Goal: Task Accomplishment & Management: Manage account settings

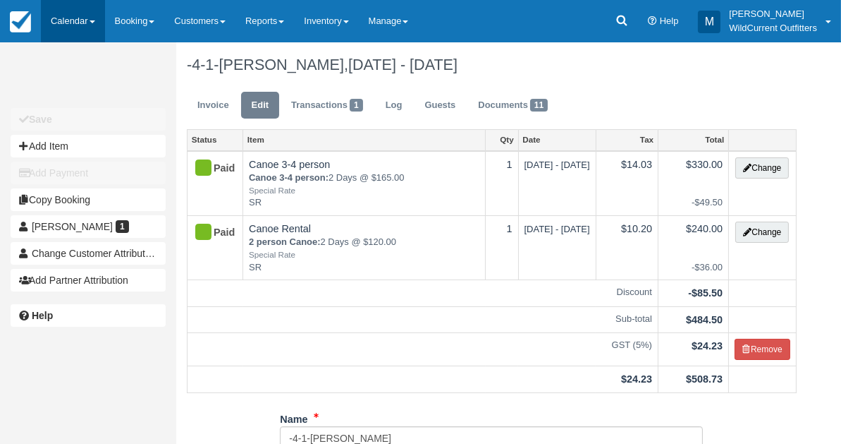
click at [61, 23] on link "Calendar" at bounding box center [73, 21] width 64 height 42
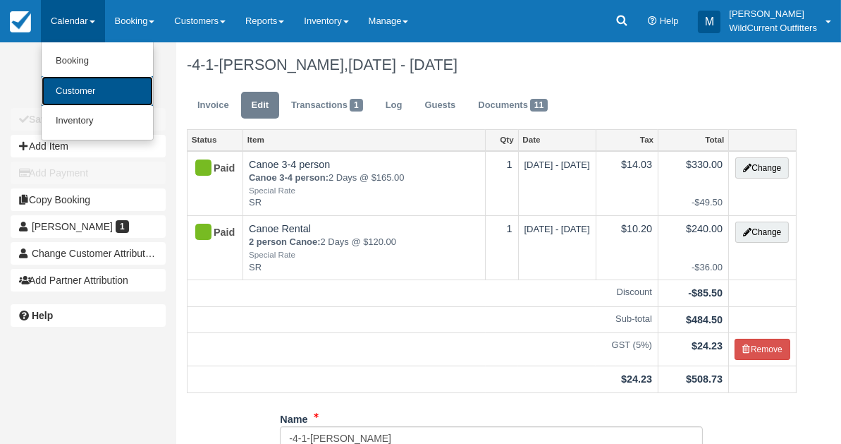
click at [89, 84] on link "Customer" at bounding box center [97, 91] width 111 height 30
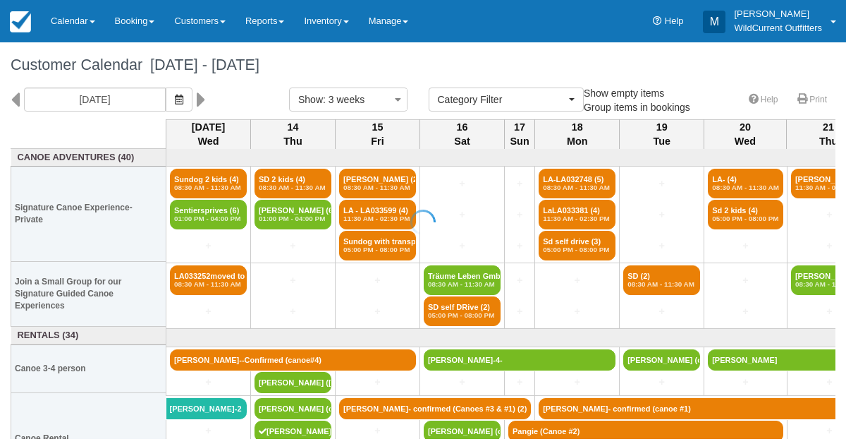
select select
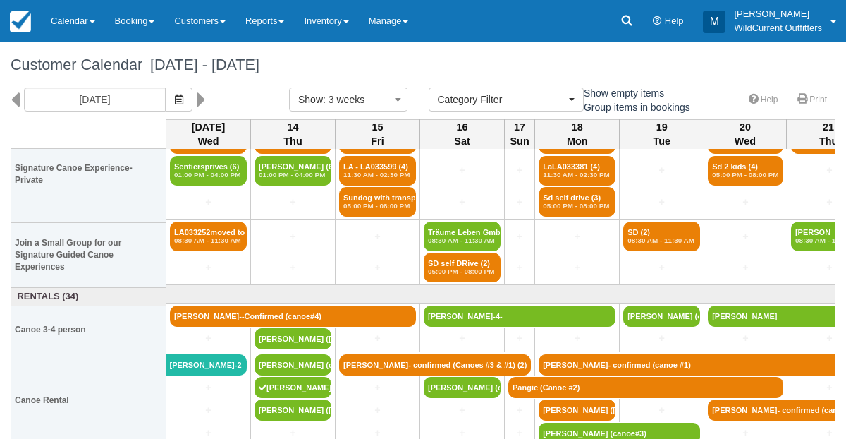
scroll to position [46, 0]
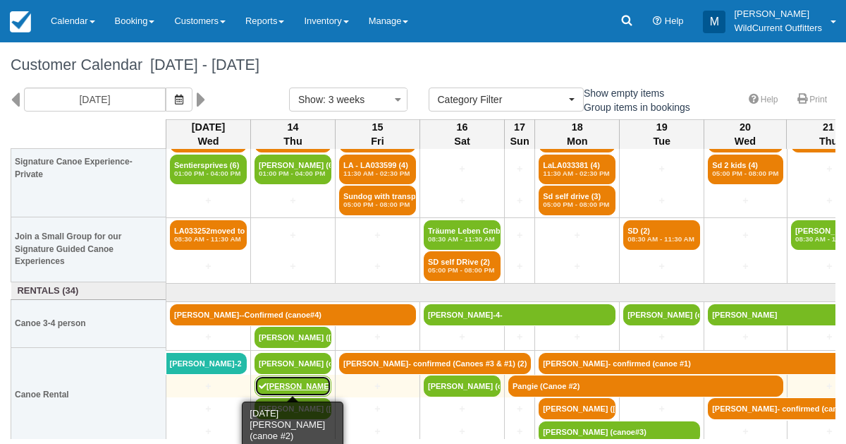
click at [277, 379] on link "[PERSON_NAME] (canoe #2)" at bounding box center [293, 385] width 77 height 21
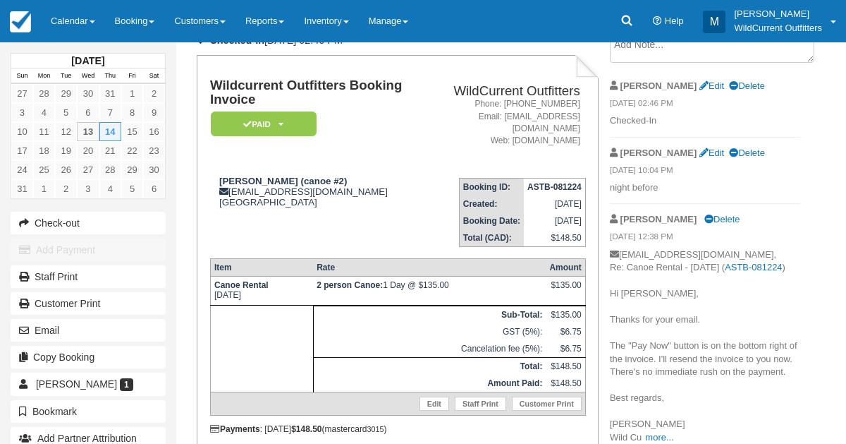
scroll to position [92, 0]
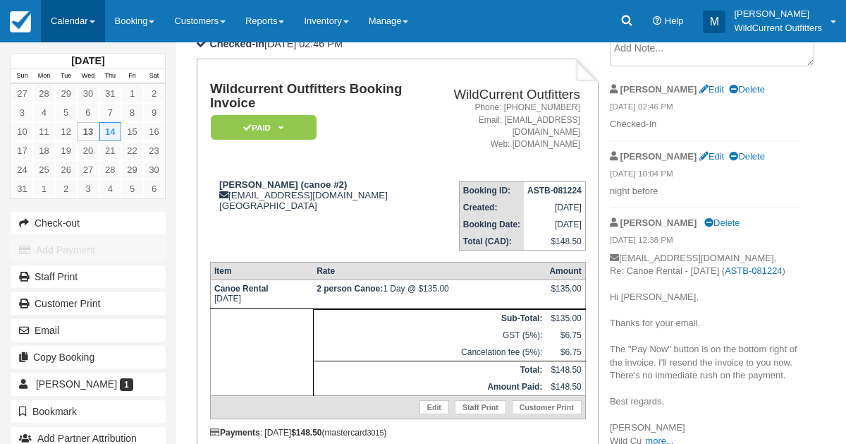
click at [75, 7] on link "Calendar" at bounding box center [73, 21] width 64 height 42
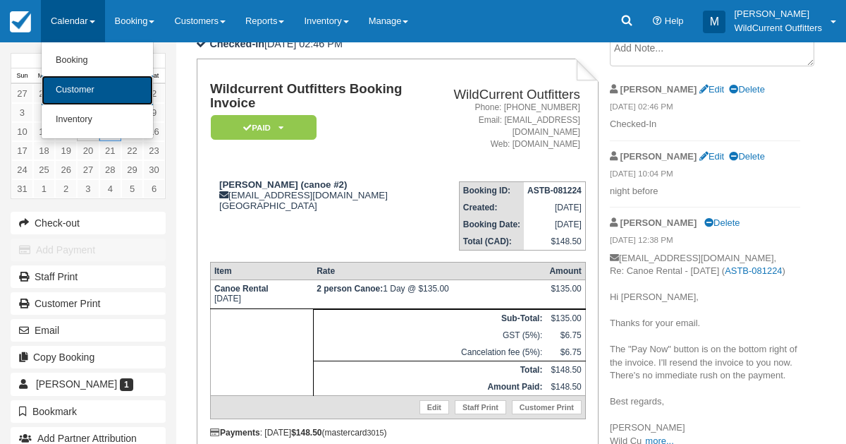
click at [78, 85] on link "Customer" at bounding box center [97, 90] width 111 height 30
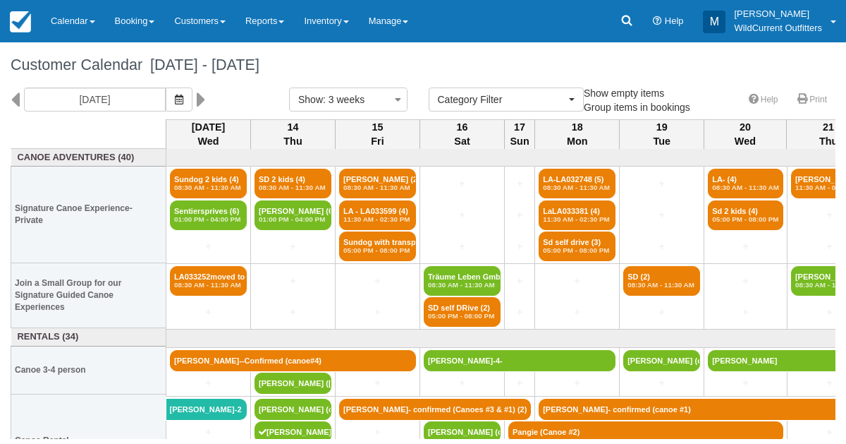
select select
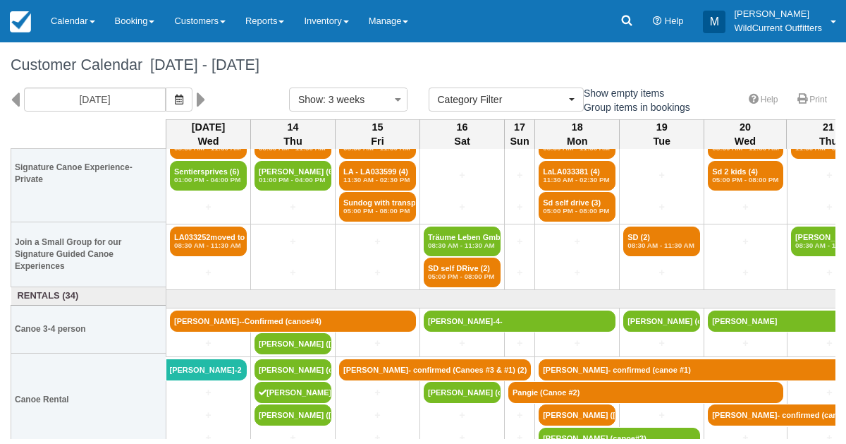
scroll to position [41, 0]
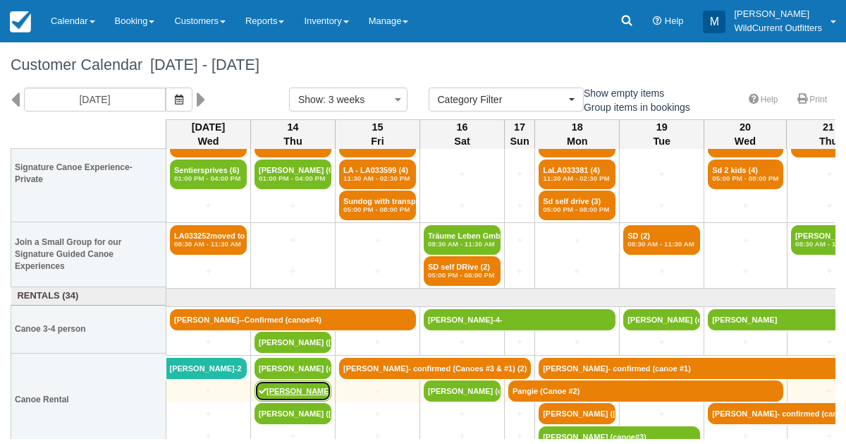
click at [276, 382] on link "[PERSON_NAME] (canoe #2)" at bounding box center [293, 390] width 77 height 21
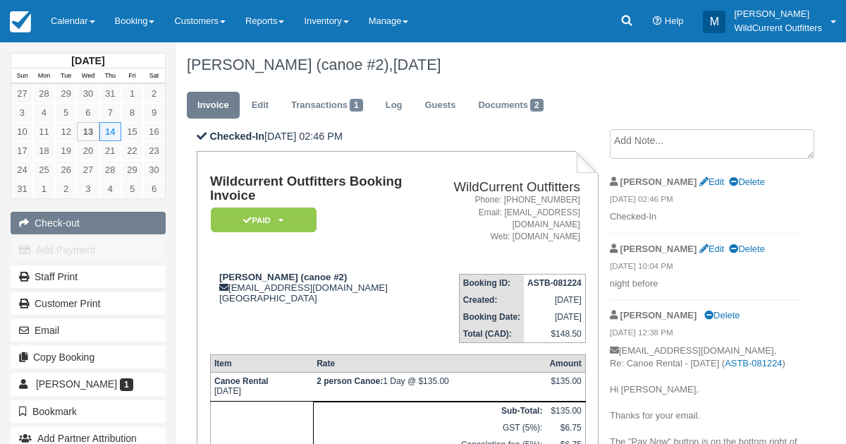
click at [75, 216] on button "Check-out" at bounding box center [88, 223] width 155 height 23
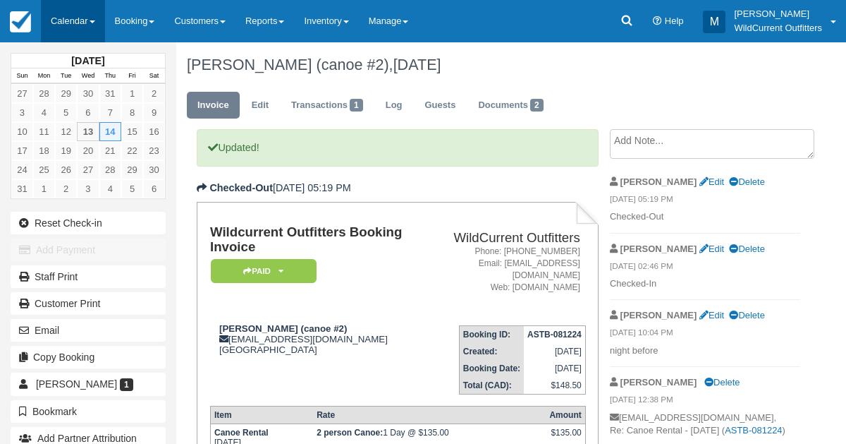
click at [61, 7] on link "Calendar" at bounding box center [73, 21] width 64 height 42
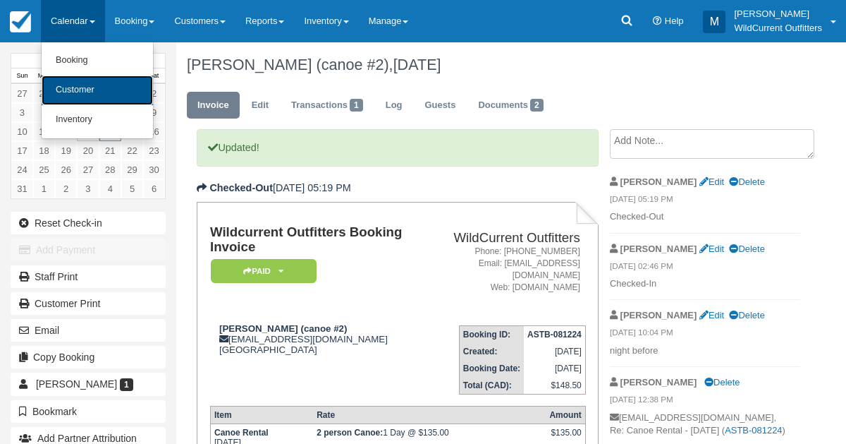
click at [84, 98] on link "Customer" at bounding box center [97, 90] width 111 height 30
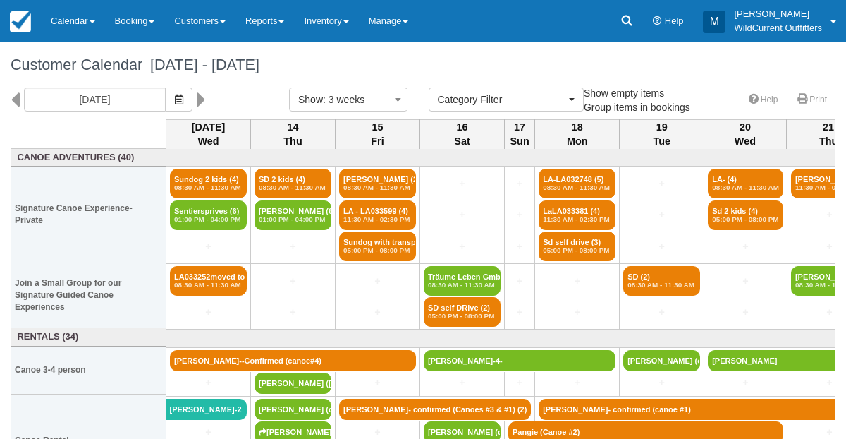
select select
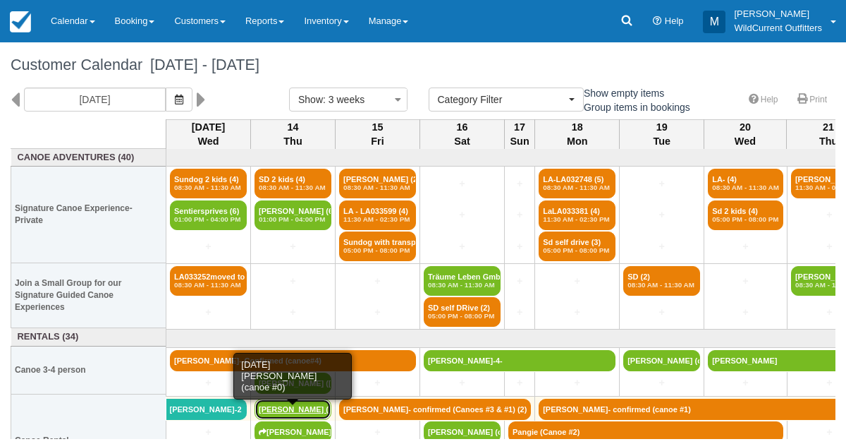
click at [277, 408] on link "[PERSON_NAME] (canoe" at bounding box center [293, 408] width 77 height 21
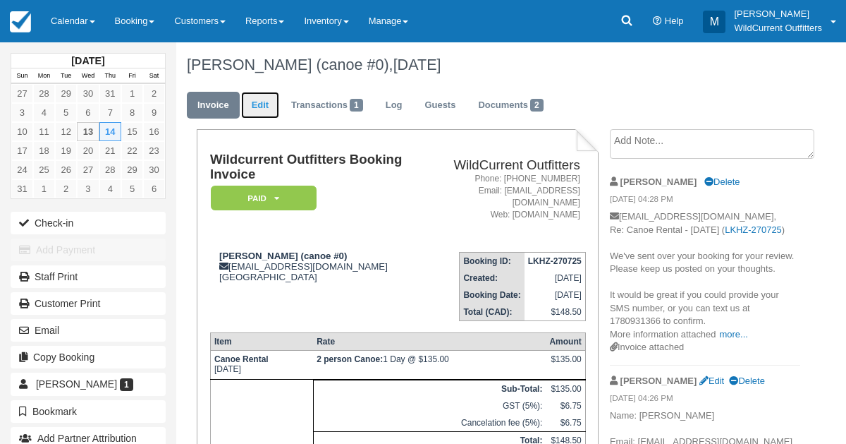
click at [255, 112] on link "Edit" at bounding box center [260, 106] width 38 height 28
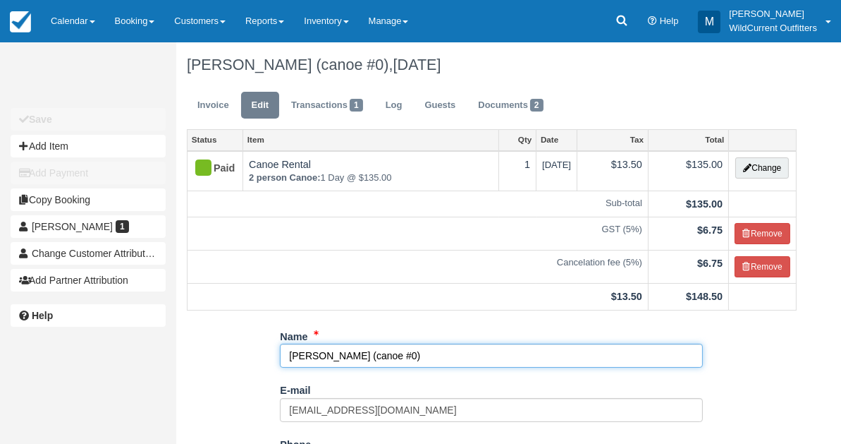
click at [398, 350] on input "Thomas Clark (canoe #0)" at bounding box center [491, 355] width 423 height 24
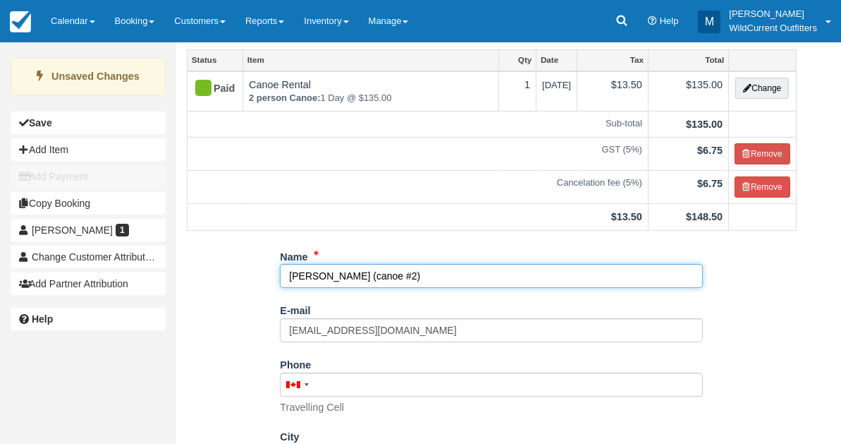
scroll to position [251, 0]
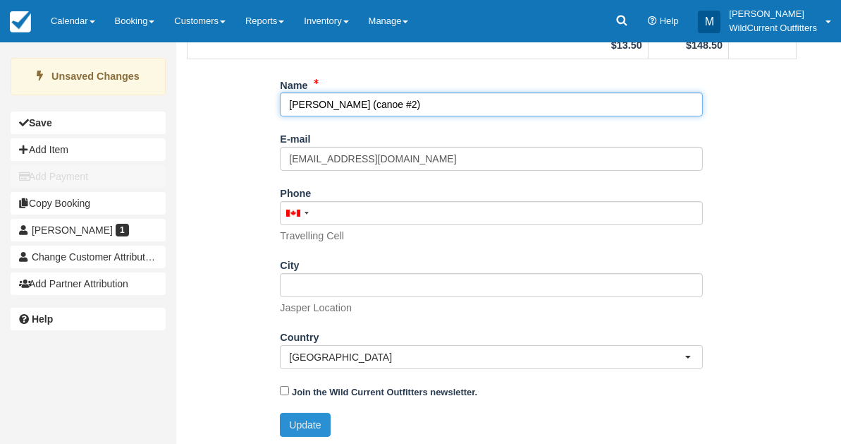
type input "Thomas Clark (canoe #2)"
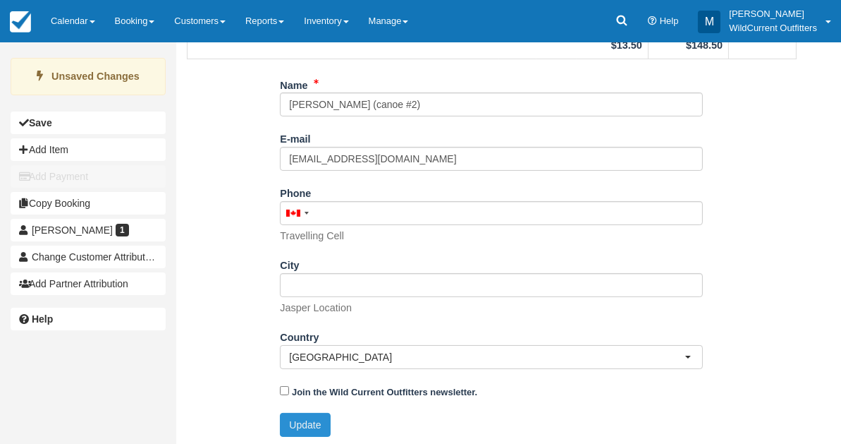
click at [307, 425] on button "Update" at bounding box center [305, 425] width 50 height 24
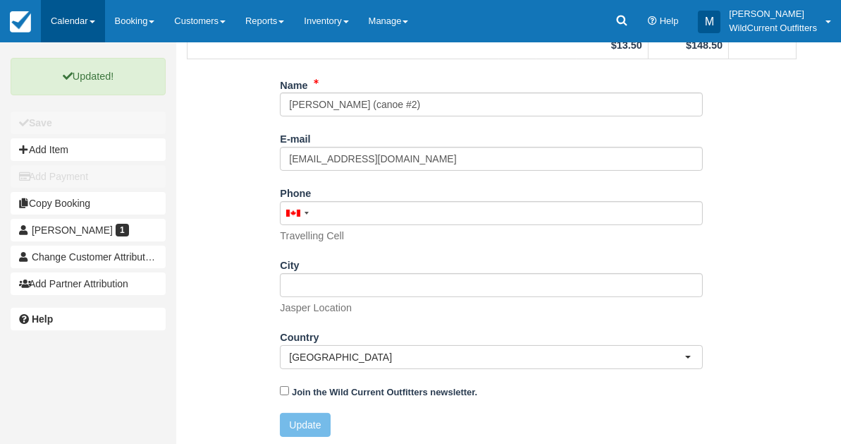
click at [61, 13] on link "Calendar" at bounding box center [73, 21] width 64 height 42
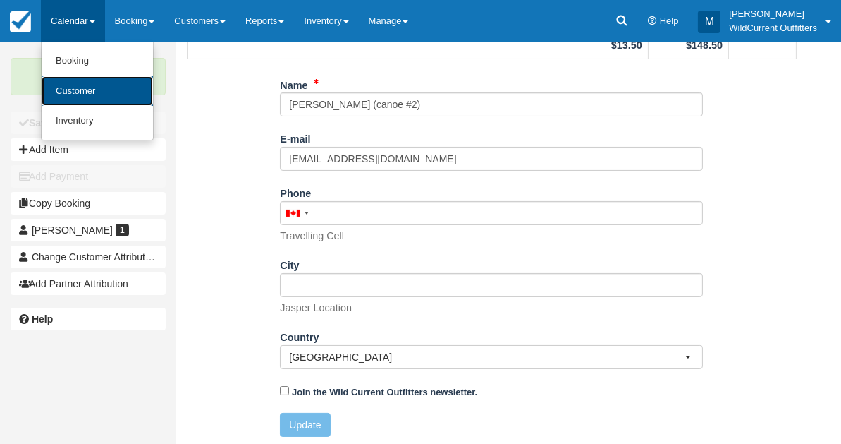
click at [70, 97] on link "Customer" at bounding box center [97, 91] width 111 height 30
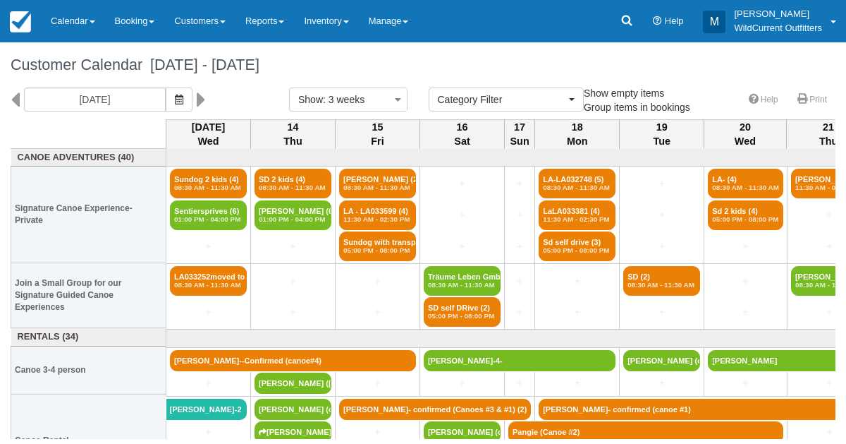
select select
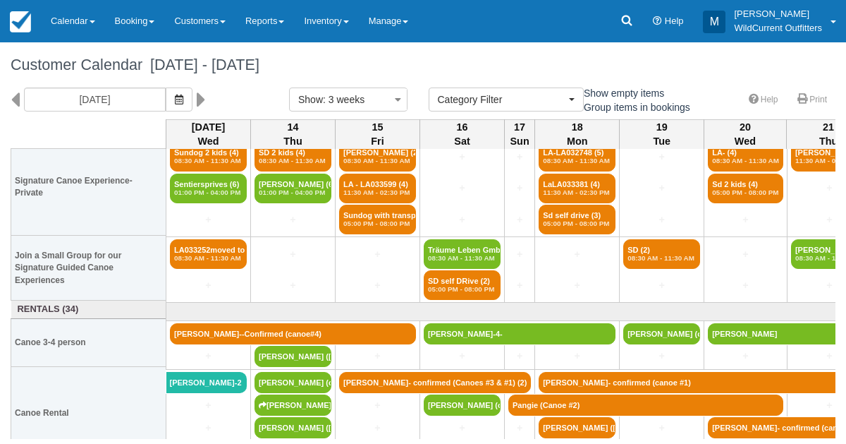
scroll to position [25, 0]
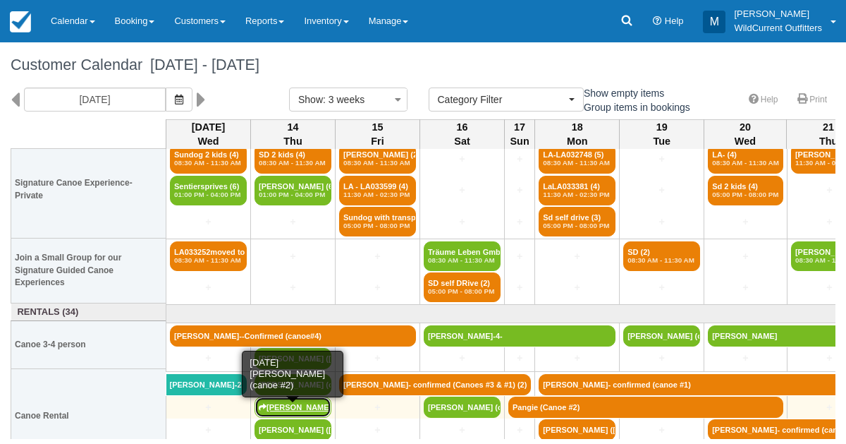
click at [278, 403] on link "Tom Eglin (canoe #2)" at bounding box center [293, 406] width 77 height 21
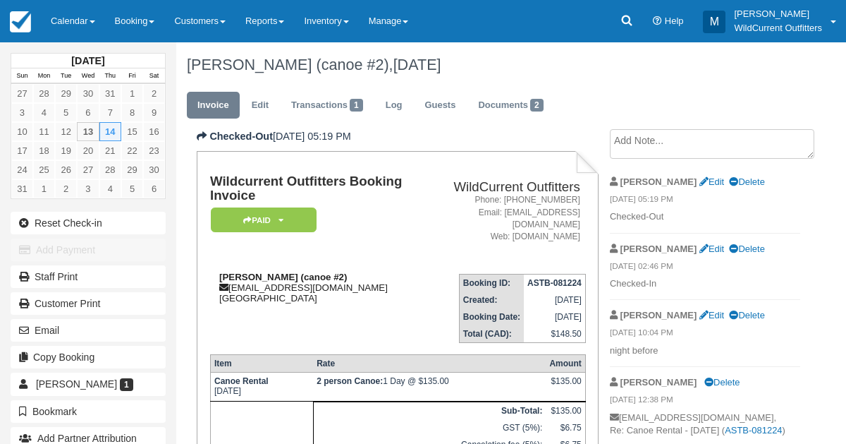
click at [308, 274] on strong "[PERSON_NAME] (canoe #2)" at bounding box center [283, 276] width 128 height 11
click at [258, 100] on link "Edit" at bounding box center [260, 106] width 38 height 28
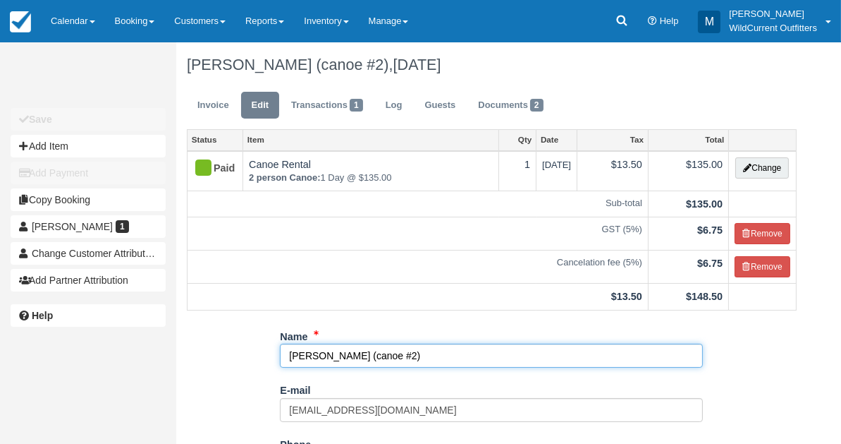
click at [378, 355] on input "[PERSON_NAME] (canoe #2)" at bounding box center [491, 355] width 423 height 24
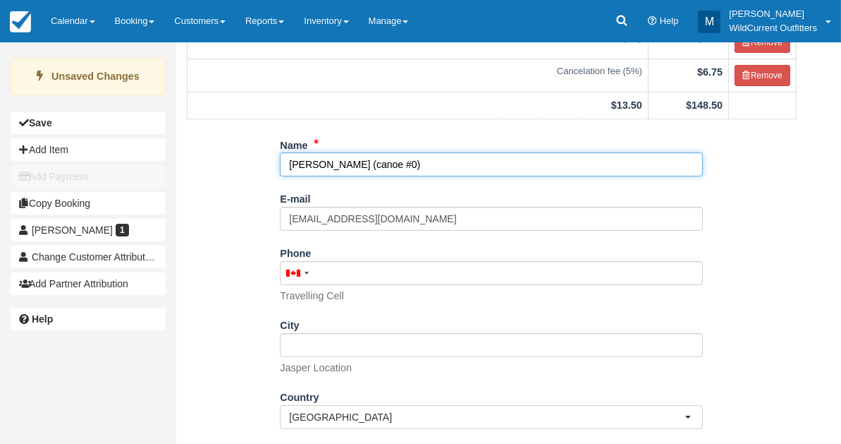
scroll to position [193, 0]
click at [367, 157] on input "[PERSON_NAME] (canoe #0)" at bounding box center [491, 163] width 423 height 24
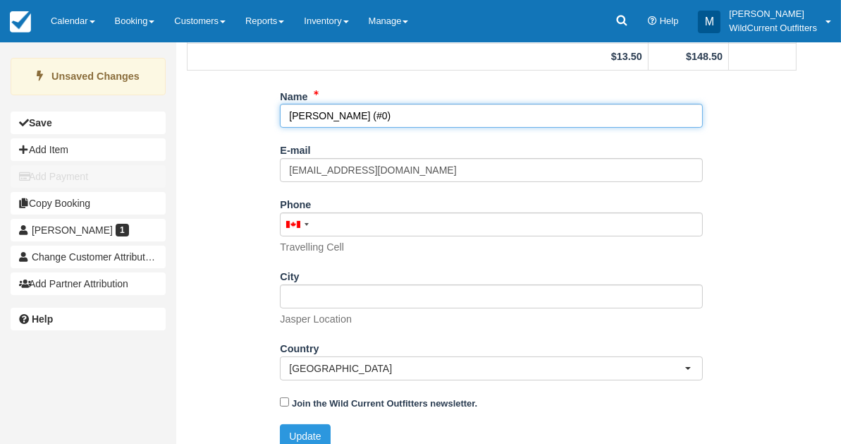
scroll to position [251, 0]
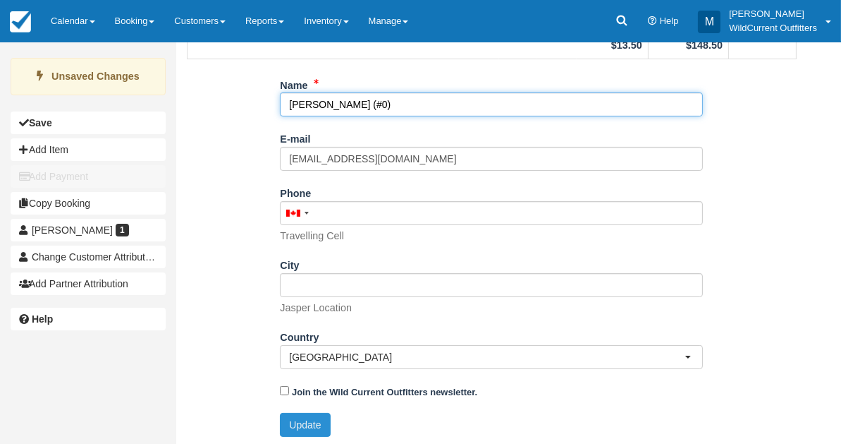
type input "[PERSON_NAME] (#0)"
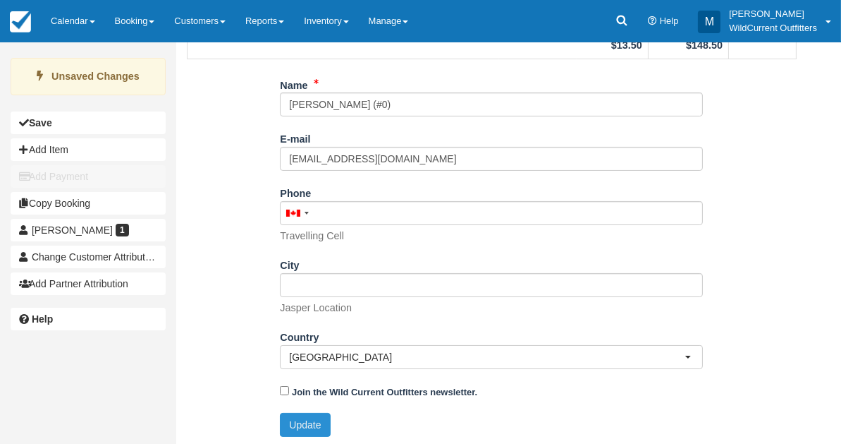
click at [303, 427] on button "Update" at bounding box center [305, 425] width 50 height 24
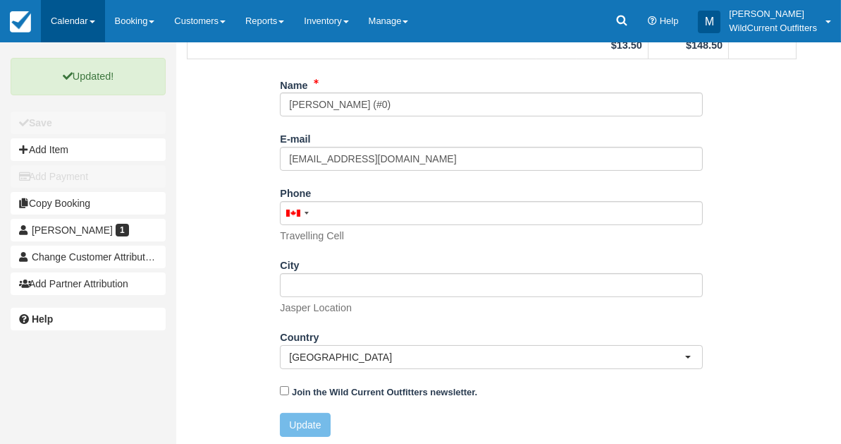
click at [70, 25] on link "Calendar" at bounding box center [73, 21] width 64 height 42
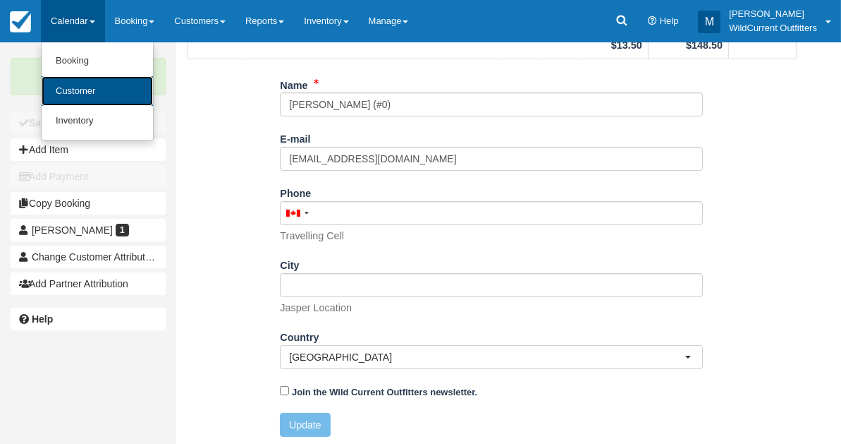
click at [72, 78] on link "Customer" at bounding box center [97, 91] width 111 height 30
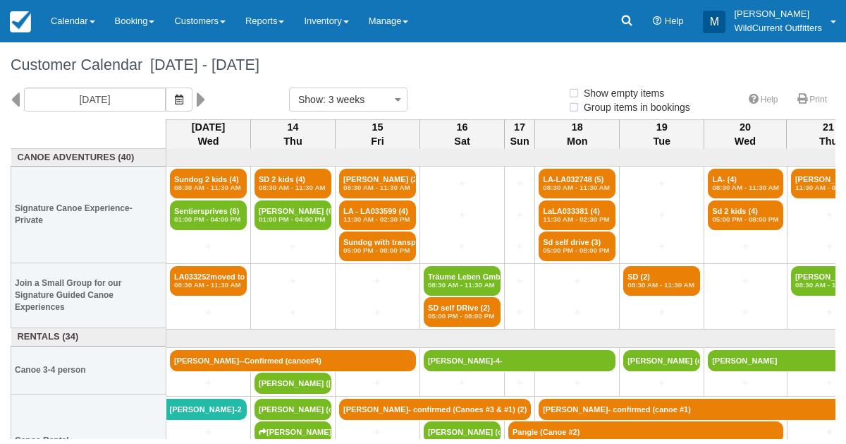
select select
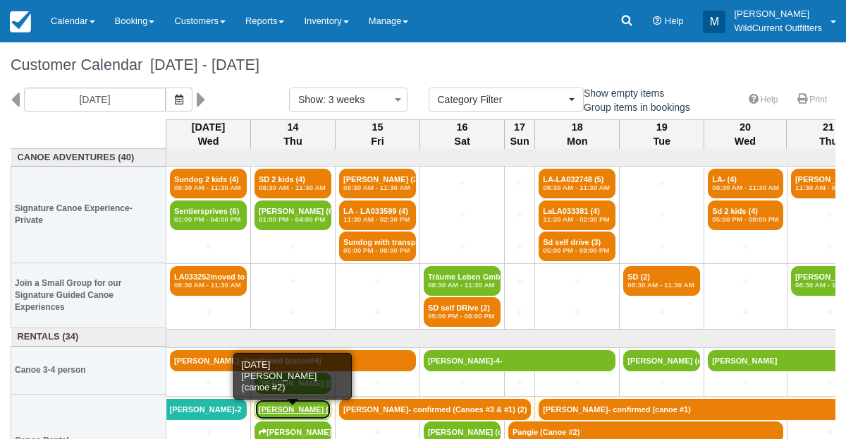
click at [294, 403] on link "Thomas Clark (canoe" at bounding box center [293, 408] width 77 height 21
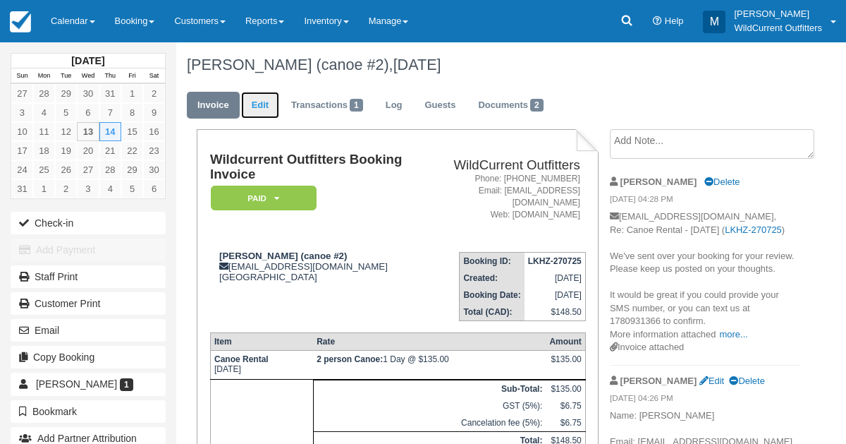
click at [260, 109] on link "Edit" at bounding box center [260, 106] width 38 height 28
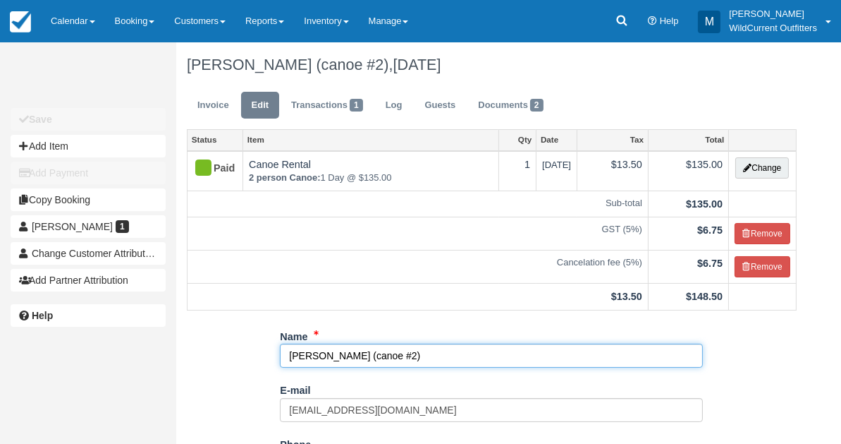
click at [384, 355] on input "Thomas Clark (canoe #2)" at bounding box center [491, 355] width 423 height 24
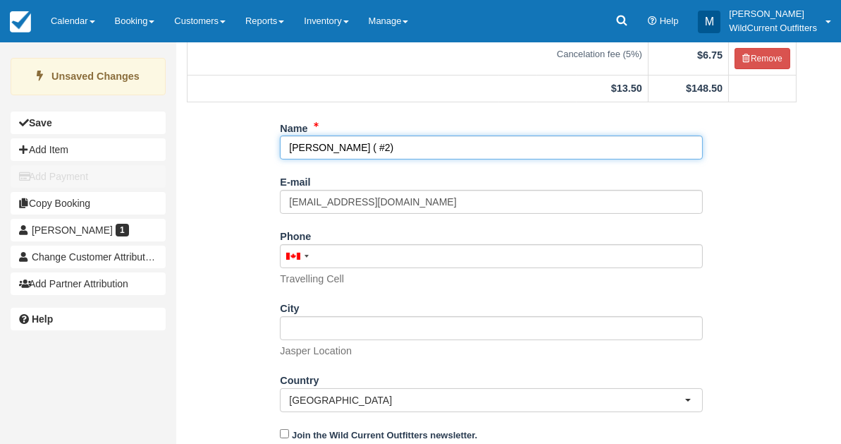
scroll to position [251, 0]
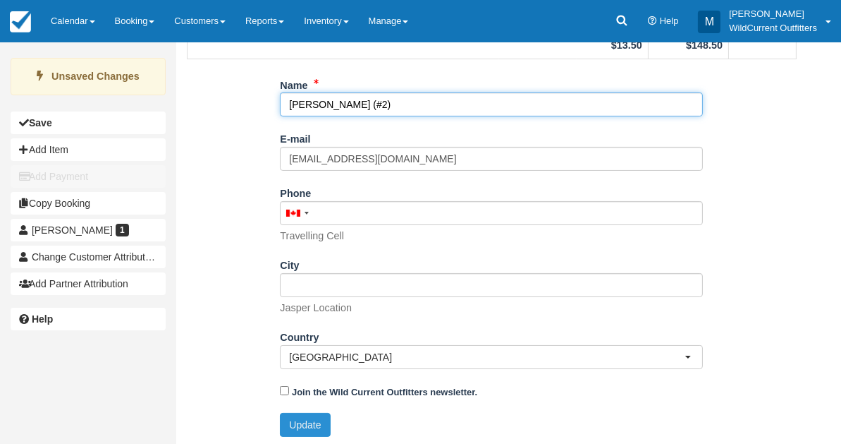
type input "[PERSON_NAME] (#2)"
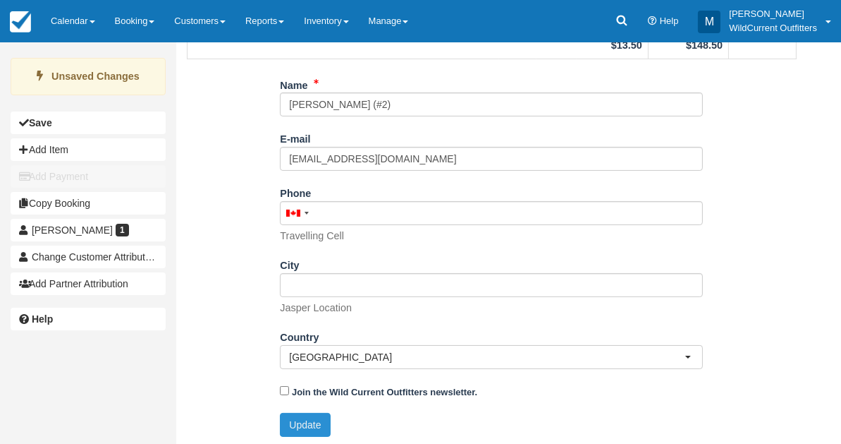
click at [310, 422] on button "Update" at bounding box center [305, 425] width 50 height 24
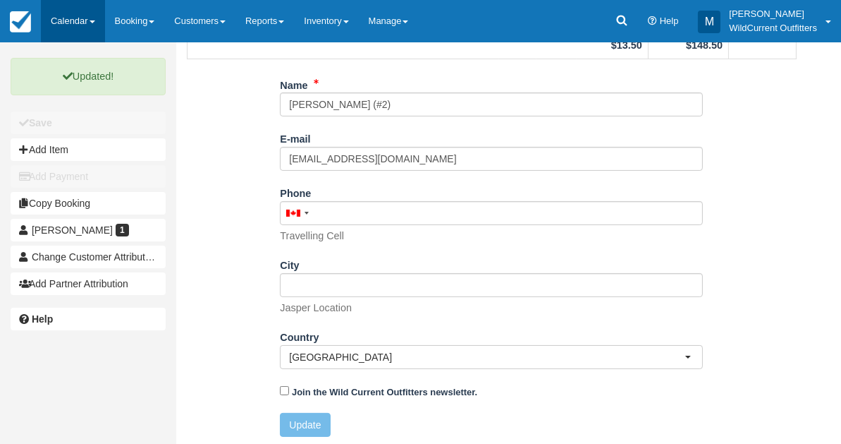
click at [54, 13] on link "Calendar" at bounding box center [73, 21] width 64 height 42
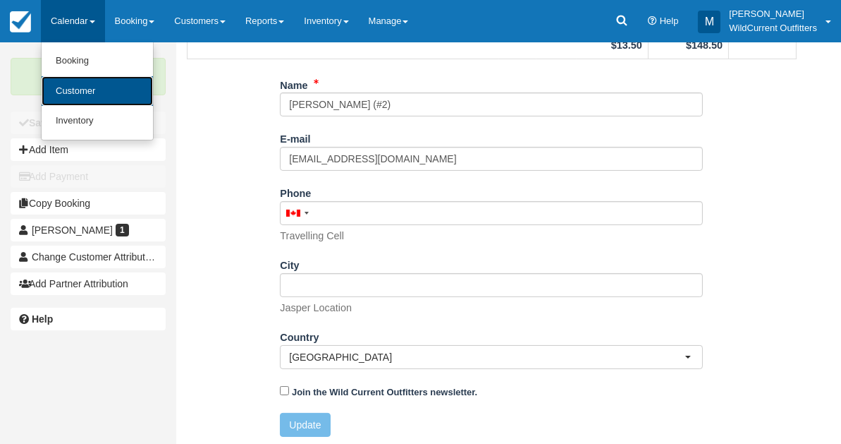
click at [71, 78] on link "Customer" at bounding box center [97, 91] width 111 height 30
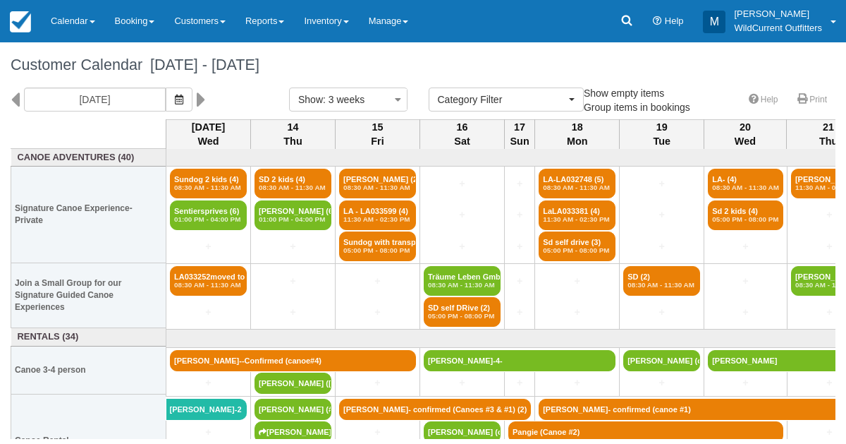
select select
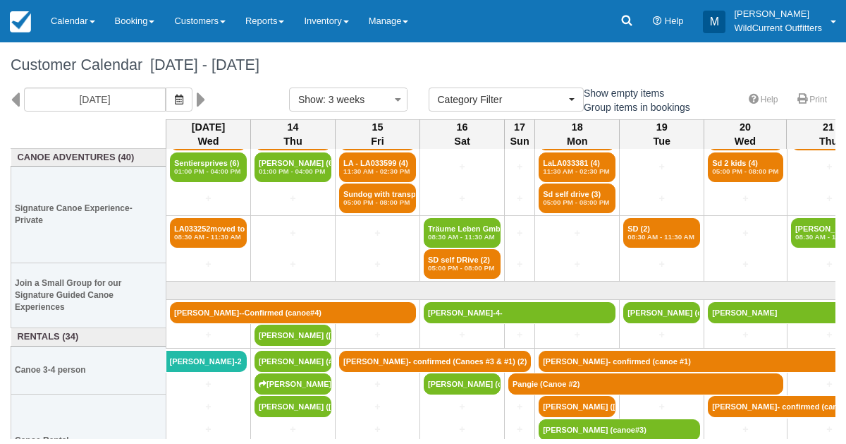
scroll to position [49, 0]
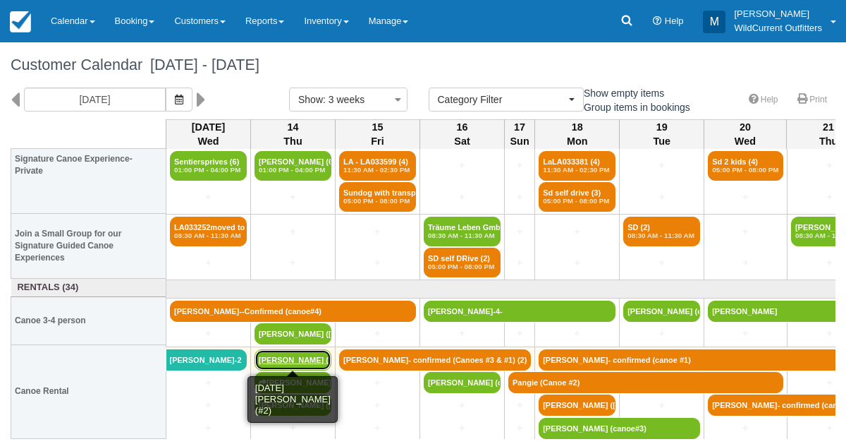
click at [278, 357] on link "[PERSON_NAME] (#2)" at bounding box center [293, 359] width 77 height 21
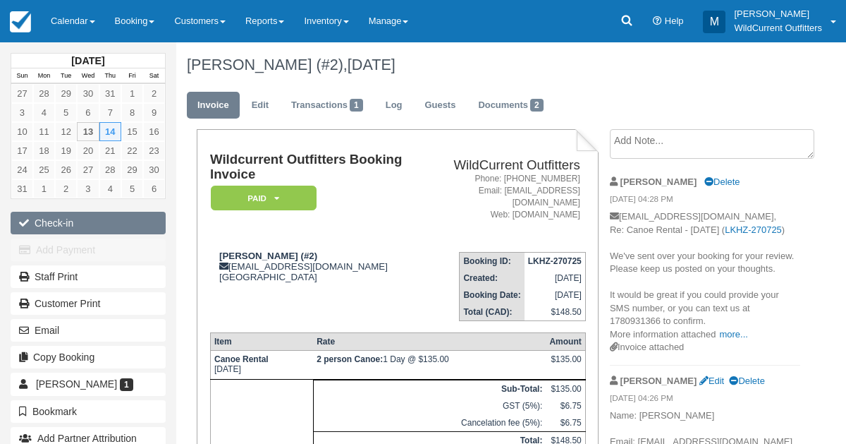
click at [60, 217] on button "Check-in" at bounding box center [88, 223] width 155 height 23
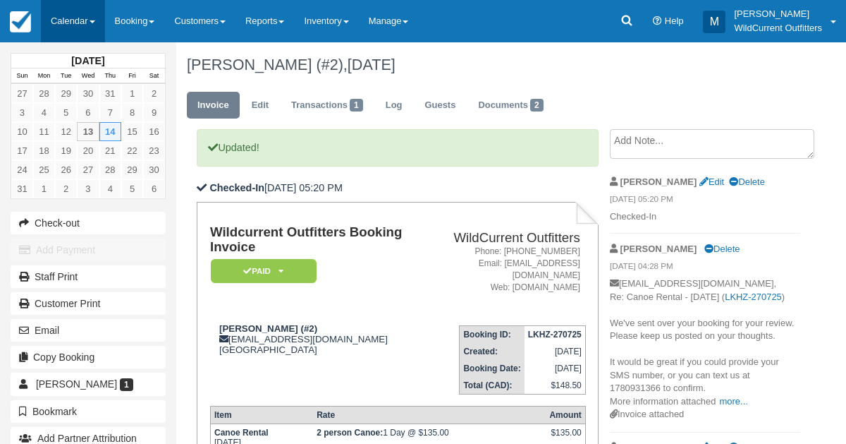
click at [79, 23] on link "Calendar" at bounding box center [73, 21] width 64 height 42
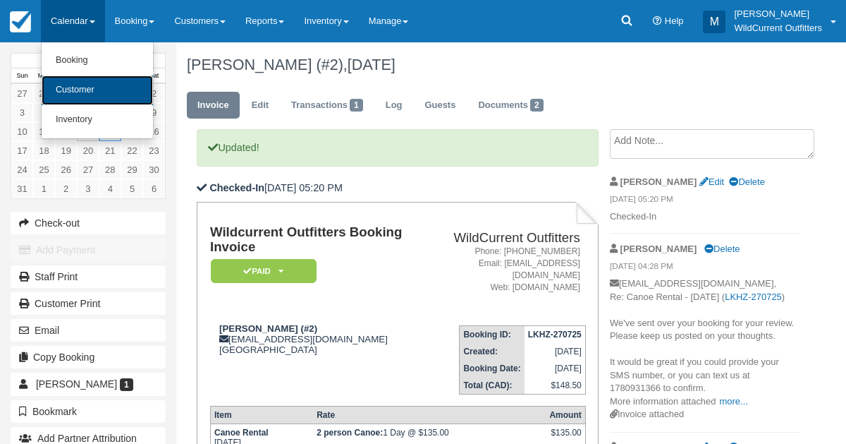
click at [65, 85] on link "Customer" at bounding box center [97, 90] width 111 height 30
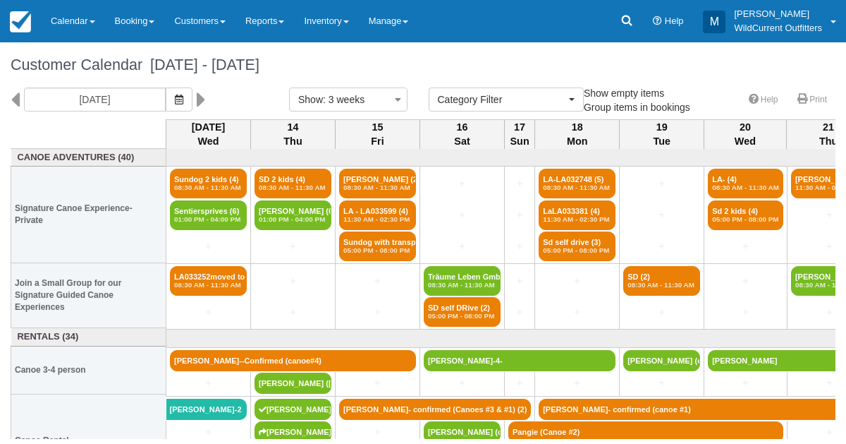
select select
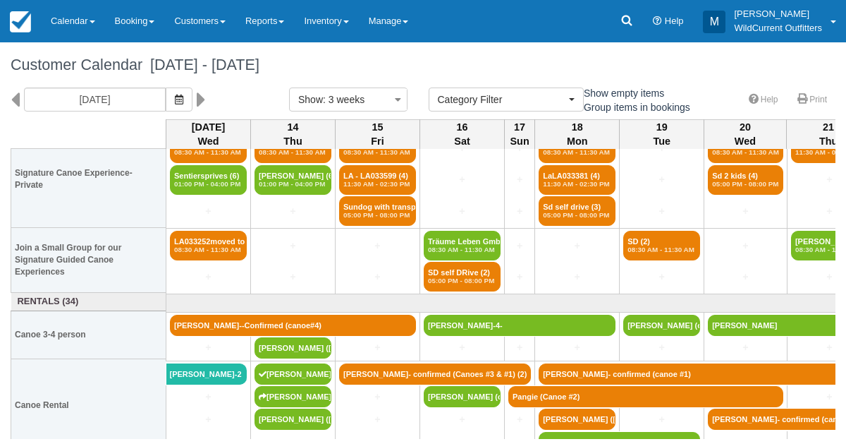
scroll to position [45, 0]
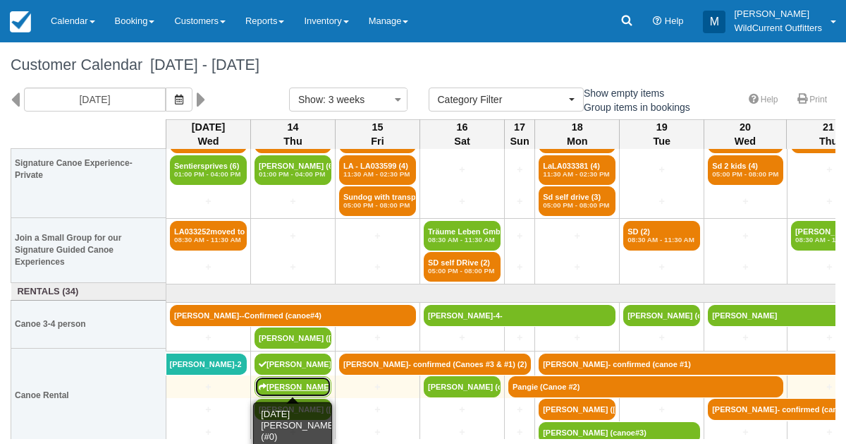
click at [306, 385] on link "[PERSON_NAME] (#0)" at bounding box center [293, 386] width 77 height 21
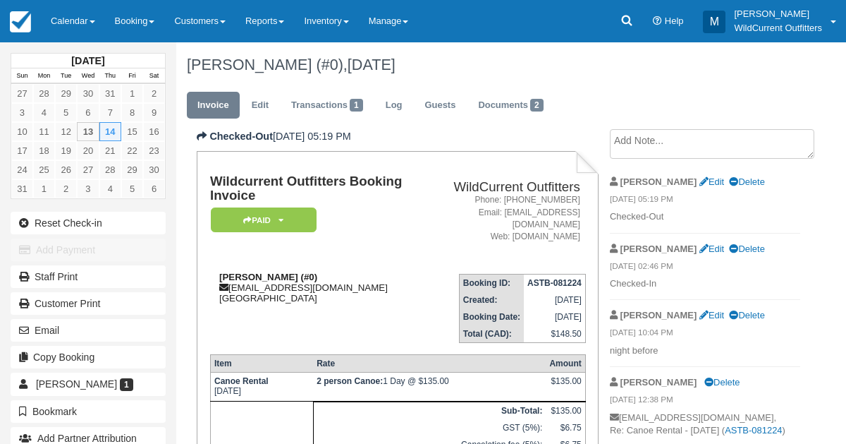
click at [262, 275] on strong "[PERSON_NAME] (#0)" at bounding box center [268, 276] width 98 height 11
drag, startPoint x: 262, startPoint y: 276, endPoint x: 252, endPoint y: 268, distance: 12.0
click at [252, 268] on td "Tom Eglin (#0) tomeglin@hotmail.co.uk Canada" at bounding box center [316, 302] width 212 height 80
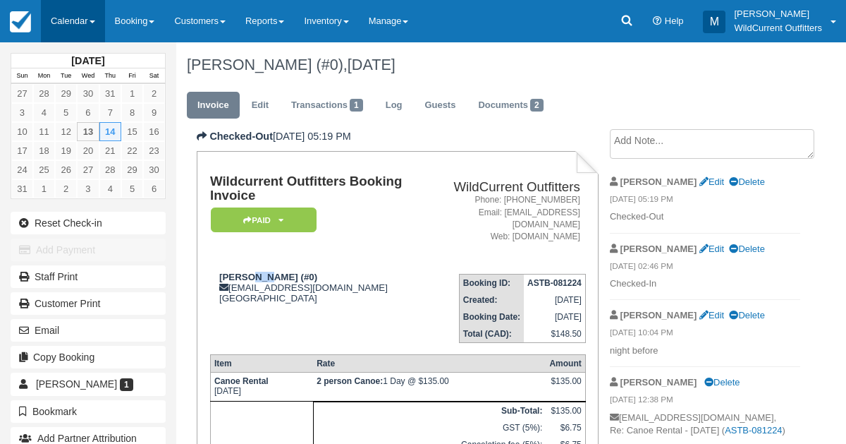
click at [63, 4] on link "Calendar" at bounding box center [73, 21] width 64 height 42
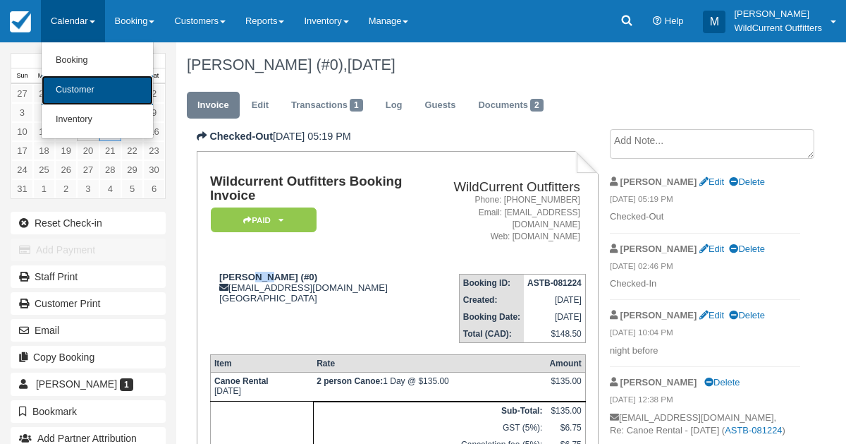
click at [66, 79] on link "Customer" at bounding box center [97, 90] width 111 height 30
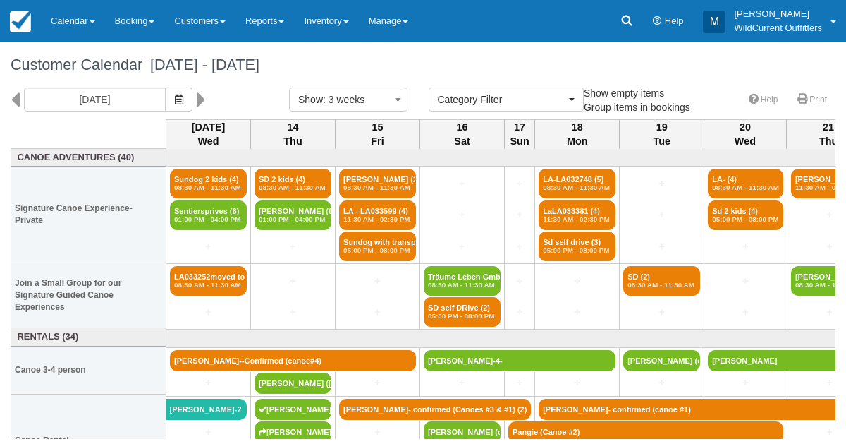
select select
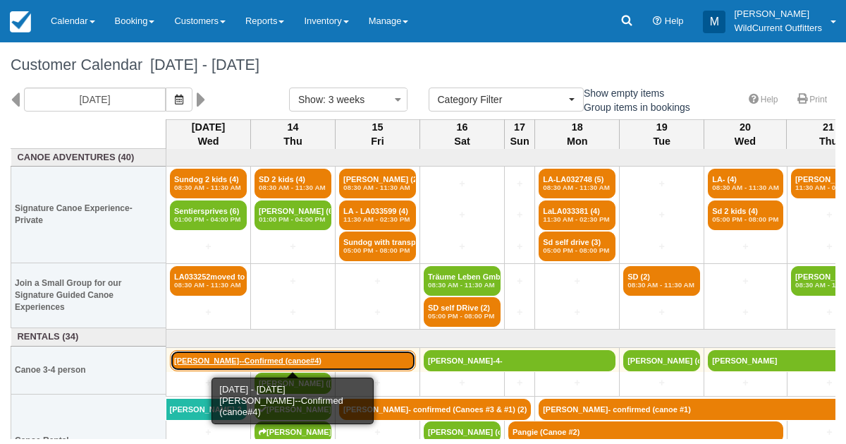
click at [243, 360] on link "Brendan Lefebvre--Confirmed (canoe#4)" at bounding box center [293, 360] width 246 height 21
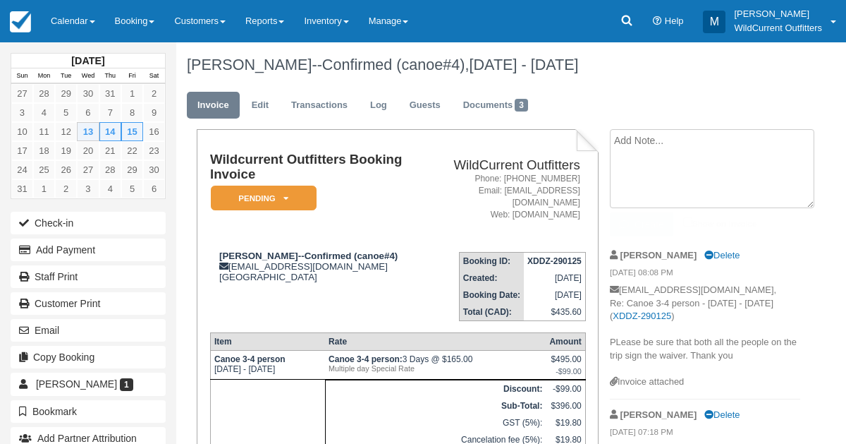
click at [640, 142] on textarea at bounding box center [712, 168] width 205 height 79
type textarea "am pick up"
click at [639, 224] on button "Create" at bounding box center [641, 224] width 63 height 24
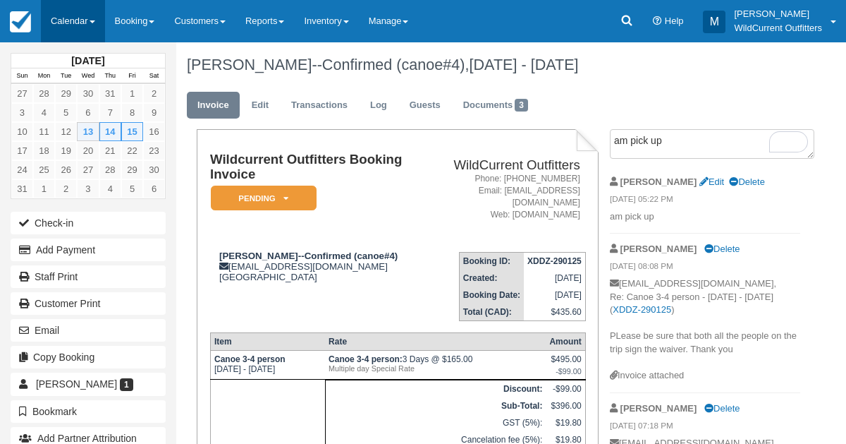
click at [56, 17] on link "Calendar" at bounding box center [73, 21] width 64 height 42
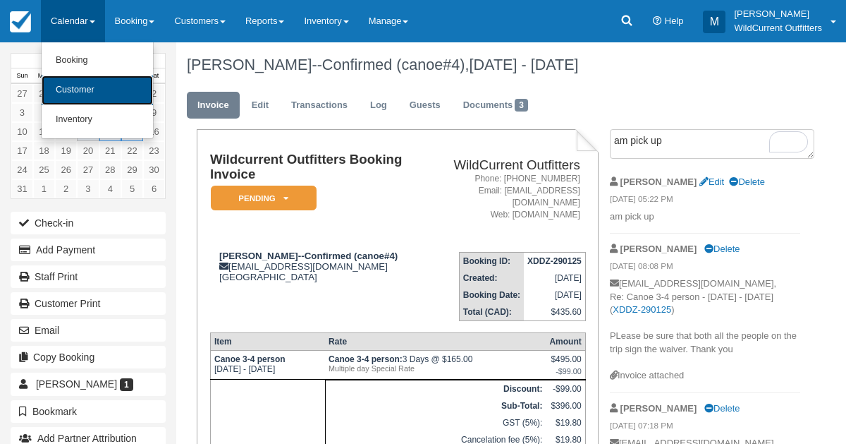
click at [63, 80] on link "Customer" at bounding box center [97, 90] width 111 height 30
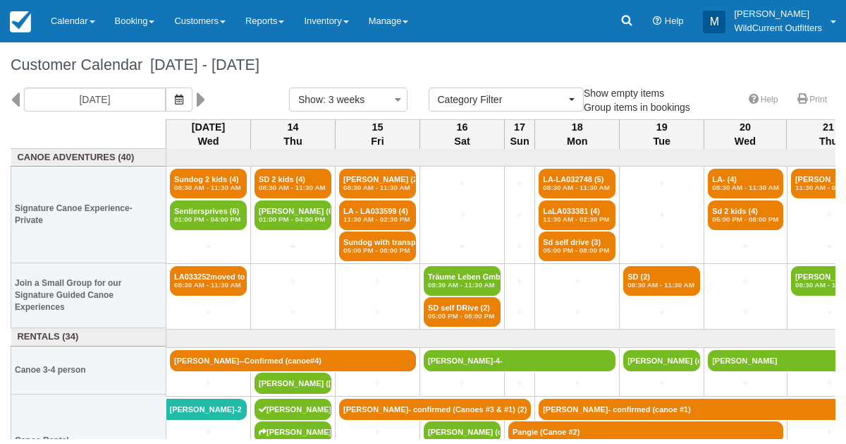
select select
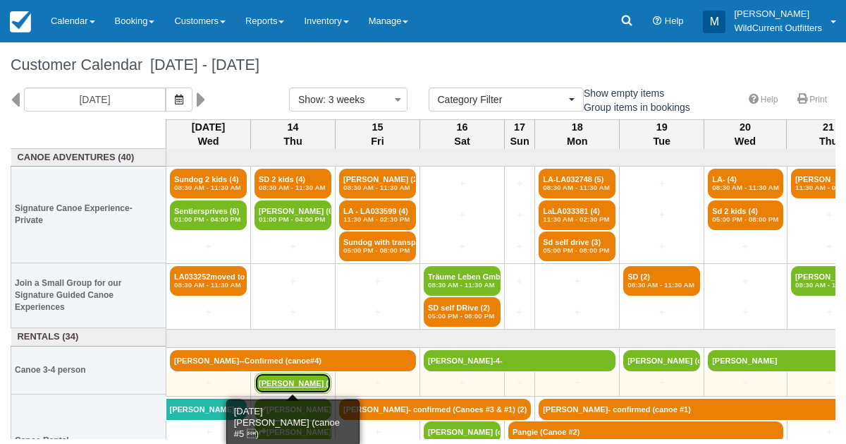
click at [270, 382] on link "[PERSON_NAME] ([PERSON_NAME]" at bounding box center [293, 382] width 77 height 21
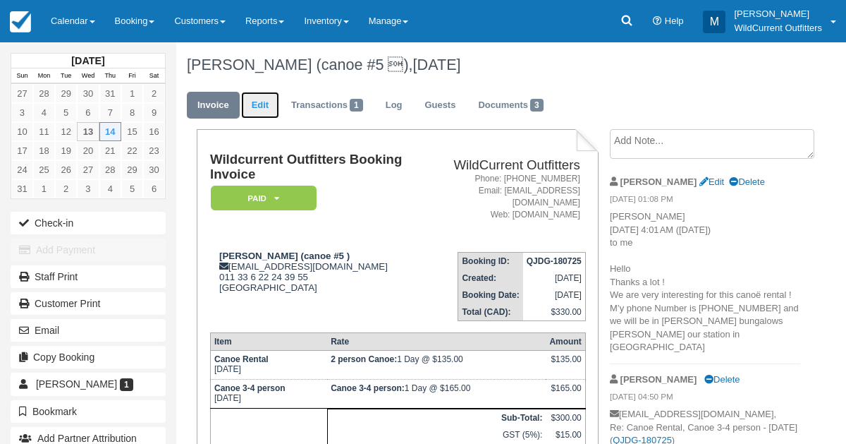
click at [267, 105] on link "Edit" at bounding box center [260, 106] width 38 height 28
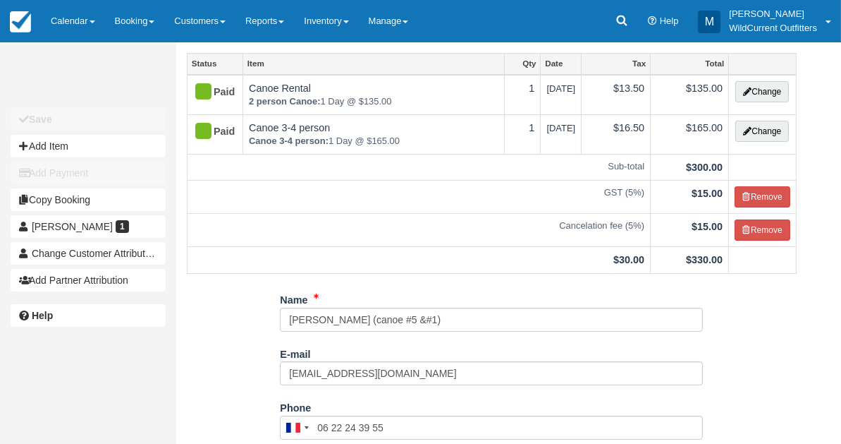
scroll to position [89, 0]
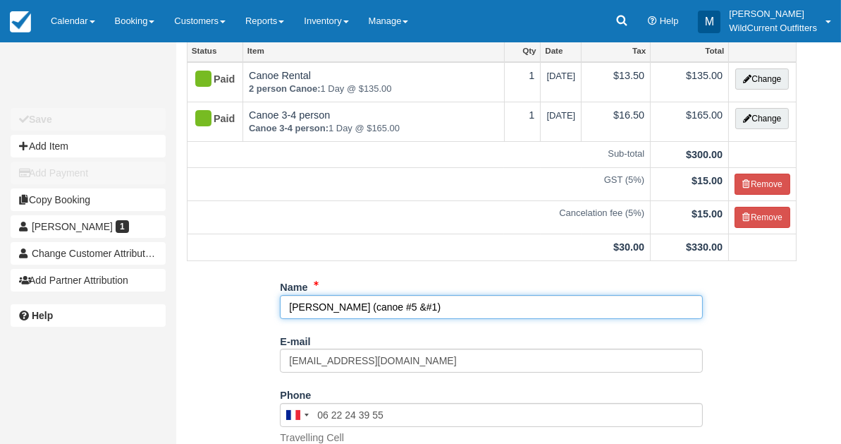
click at [386, 303] on input "Agnes Courtois (canoe #5 &#1)" at bounding box center [491, 307] width 423 height 24
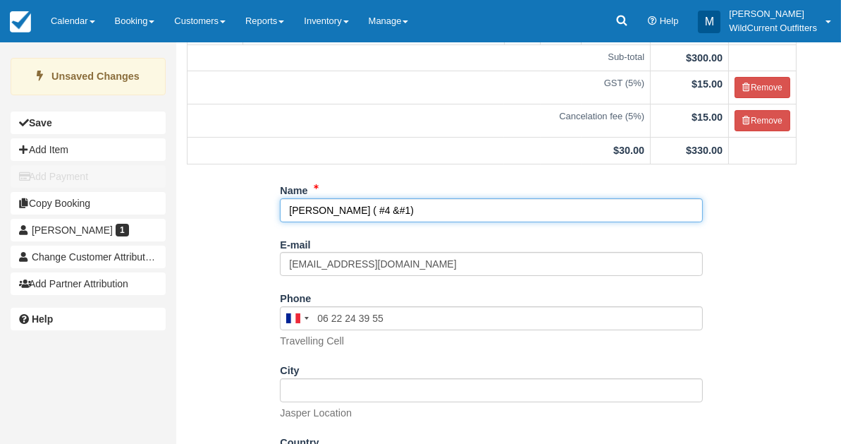
scroll to position [291, 0]
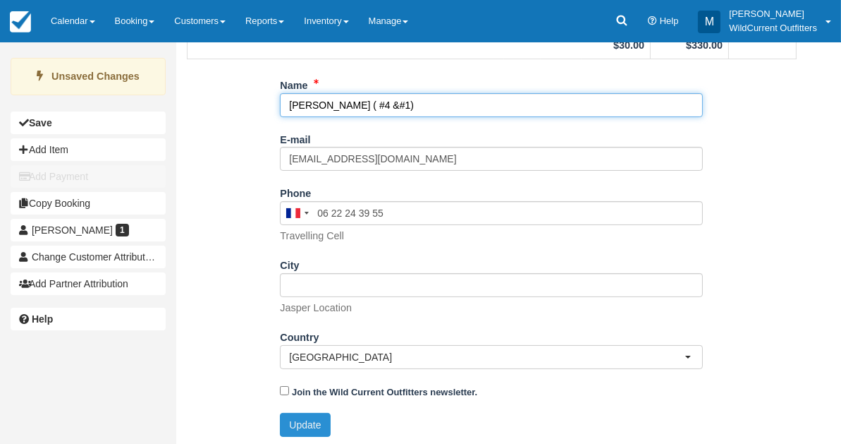
type input "Agnes Courtois ( #4 &#1)"
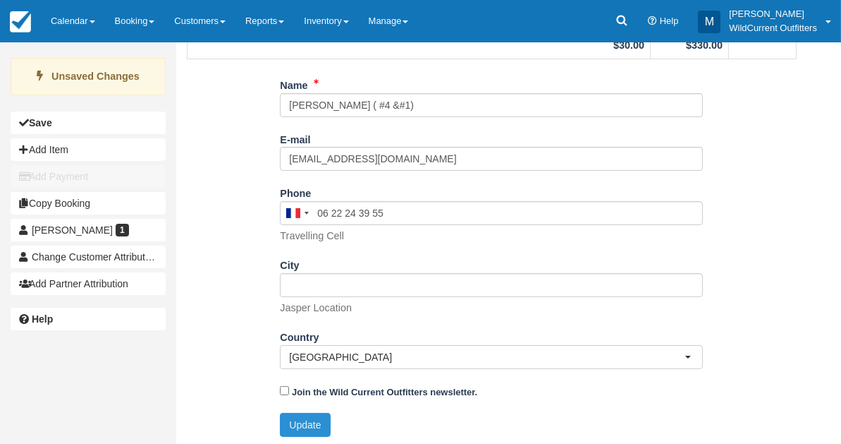
click at [303, 415] on button "Update" at bounding box center [305, 425] width 50 height 24
type input "+33622243955"
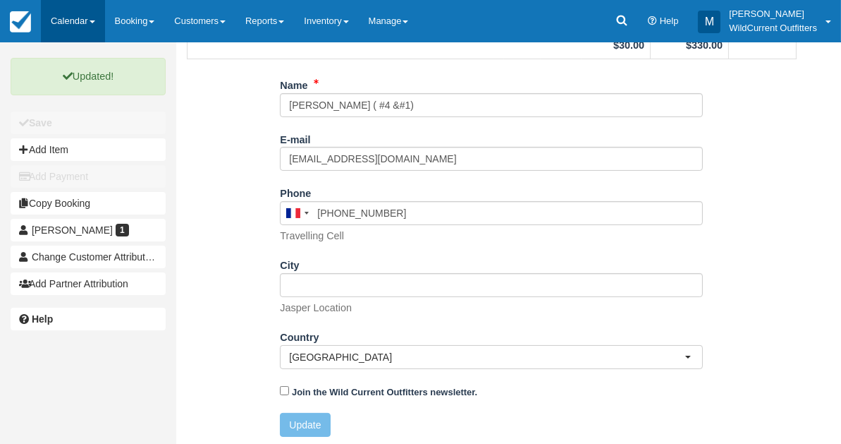
click at [59, 13] on link "Calendar" at bounding box center [73, 21] width 64 height 42
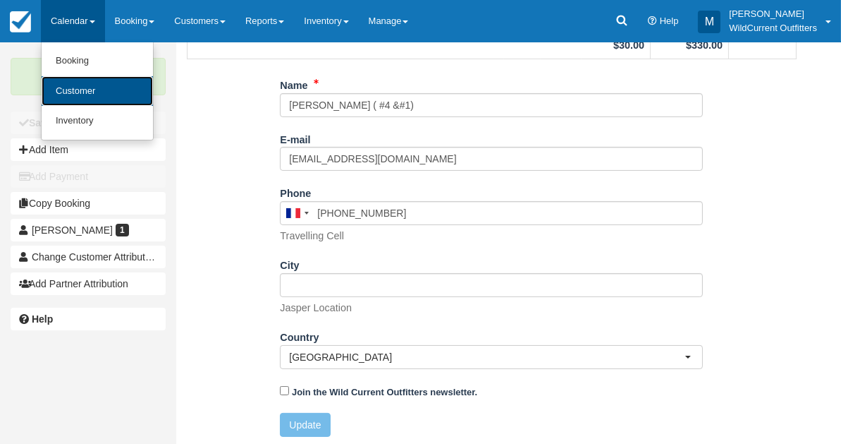
click at [68, 90] on link "Customer" at bounding box center [97, 91] width 111 height 30
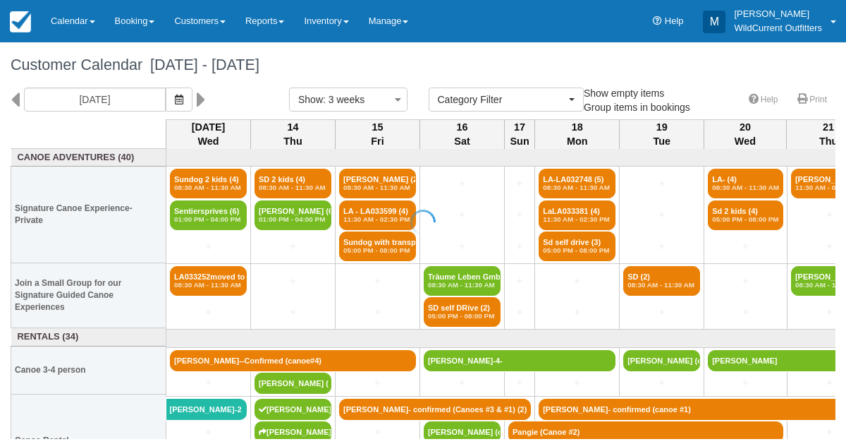
select select
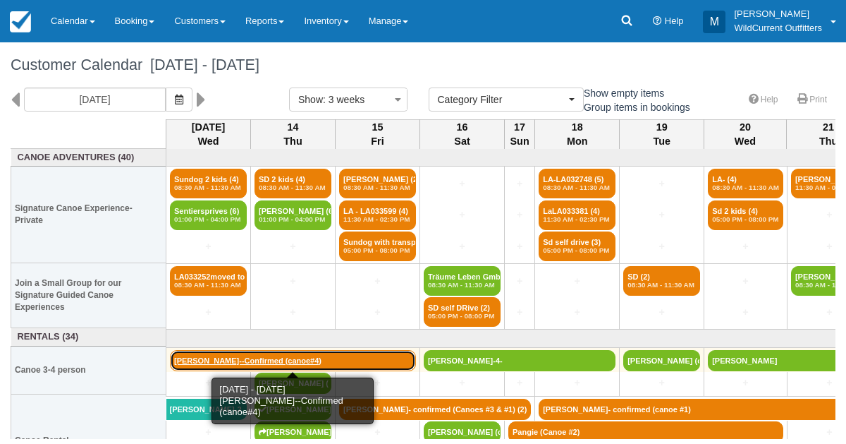
click at [256, 355] on link "[PERSON_NAME]--Confirmed (canoe#4)" at bounding box center [293, 360] width 246 height 21
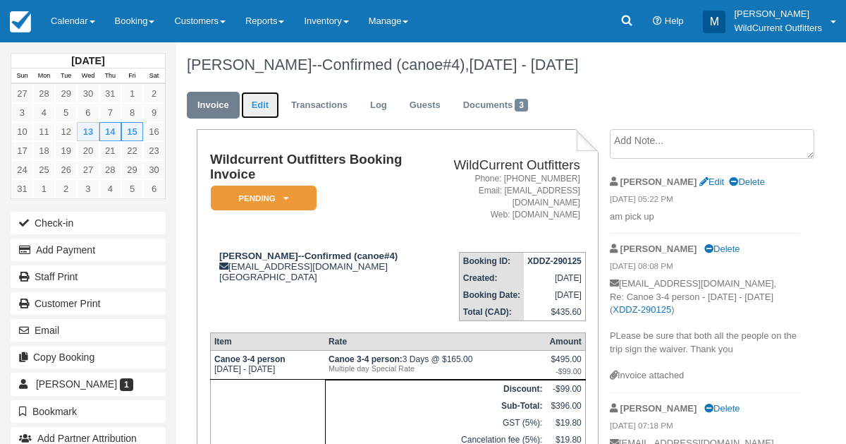
click at [264, 111] on link "Edit" at bounding box center [260, 106] width 38 height 28
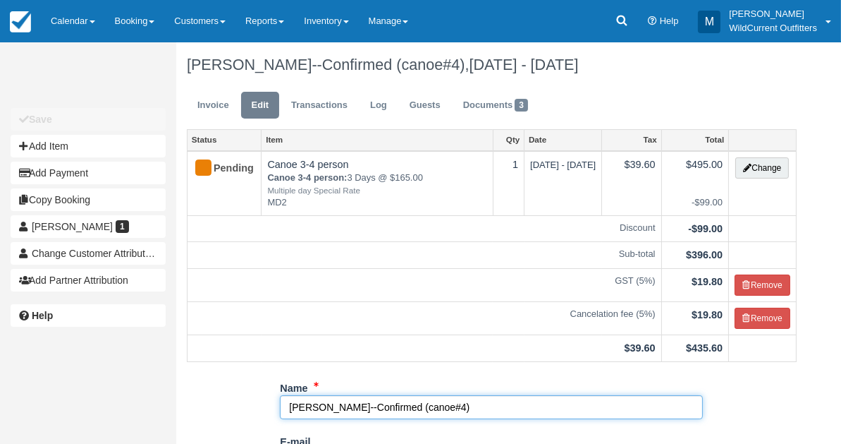
click at [462, 404] on input "[PERSON_NAME]--Confirmed (canoe#4)" at bounding box center [491, 407] width 423 height 24
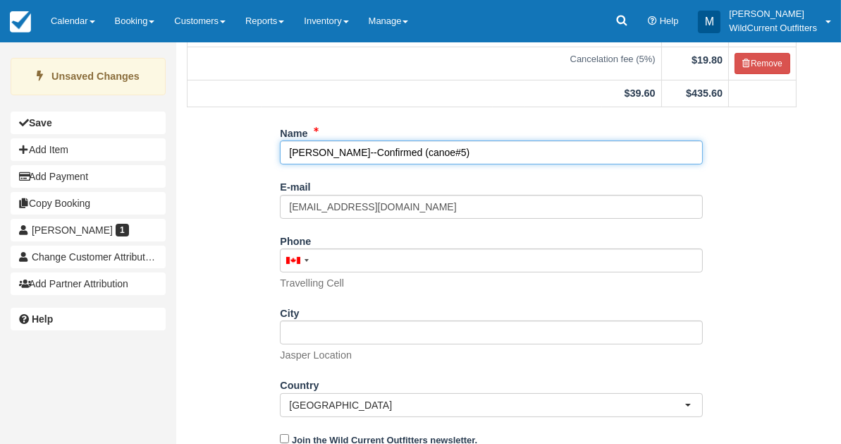
scroll to position [303, 0]
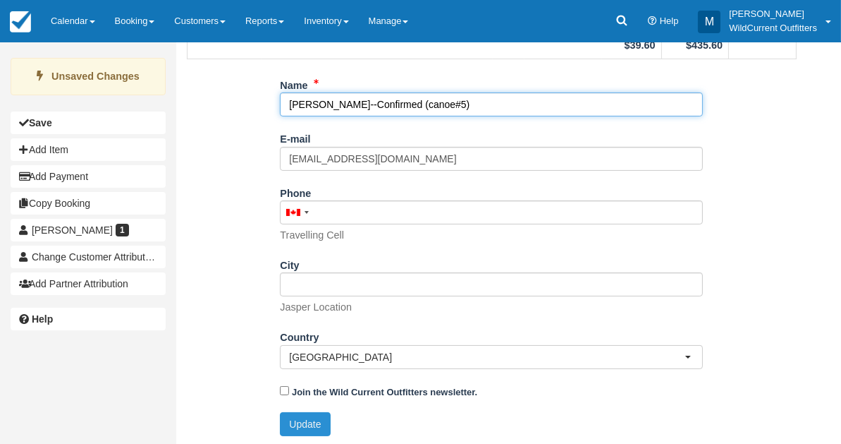
type input "[PERSON_NAME]--Confirmed (canoe#5)"
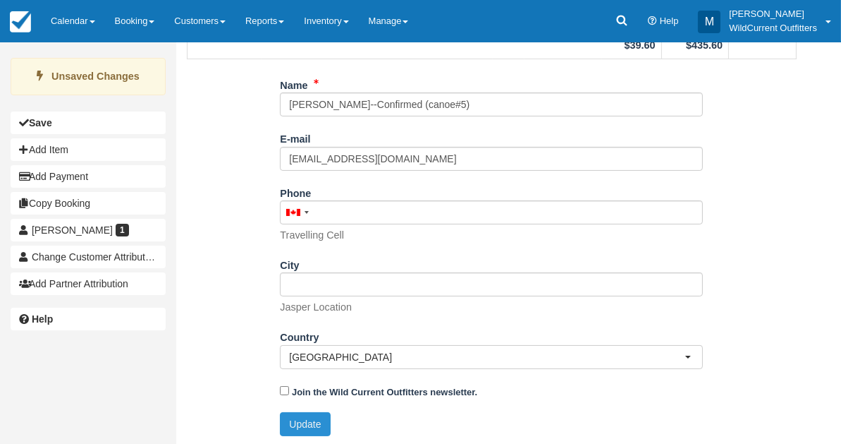
click at [294, 422] on button "Update" at bounding box center [305, 424] width 50 height 24
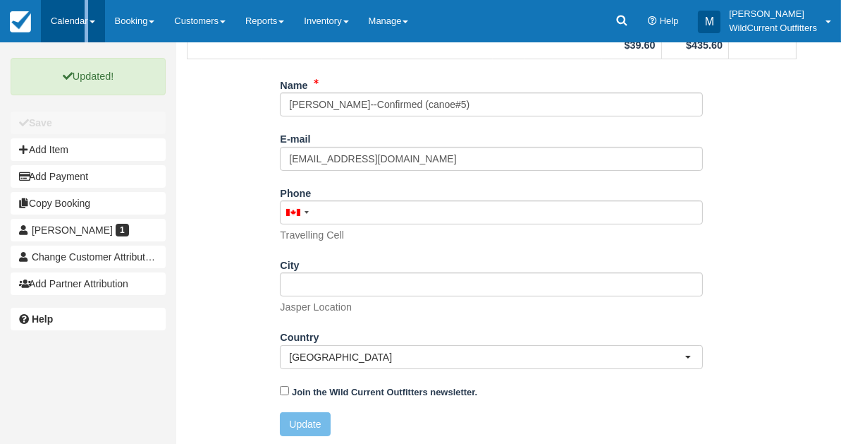
click at [68, 18] on link "Calendar" at bounding box center [73, 21] width 64 height 42
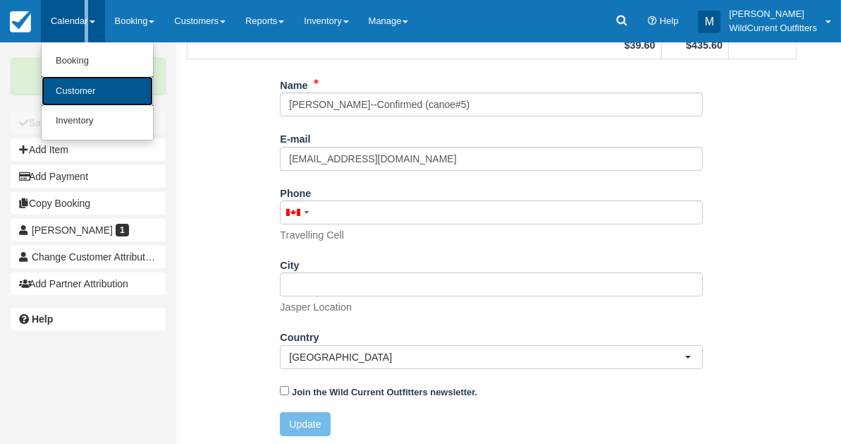
click at [71, 85] on link "Customer" at bounding box center [97, 91] width 111 height 30
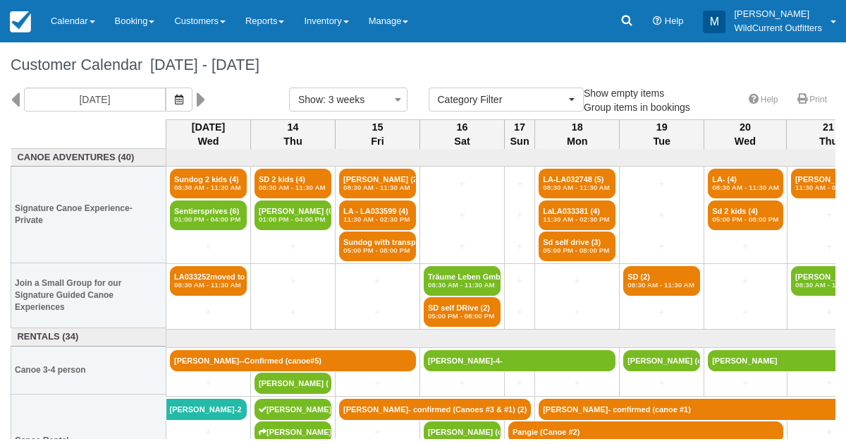
select select
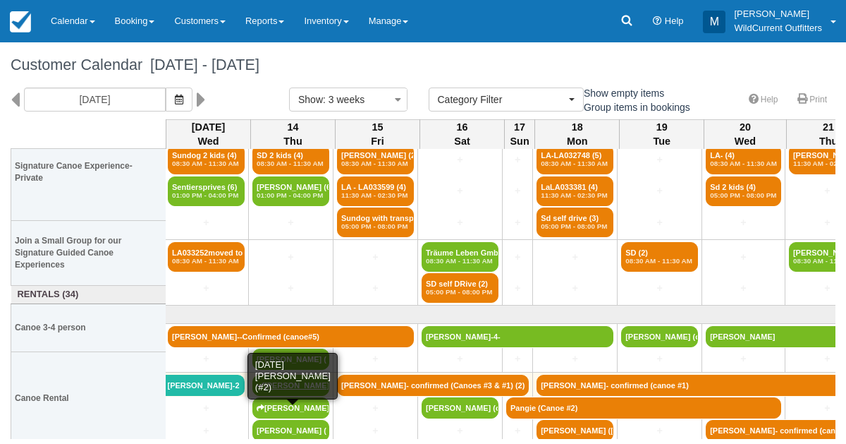
scroll to position [49, 1]
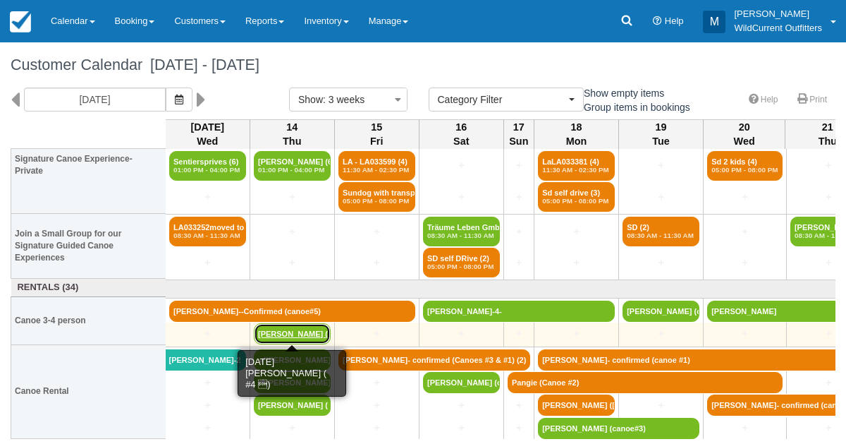
click at [300, 331] on link "[PERSON_NAME] ( #4" at bounding box center [292, 333] width 77 height 21
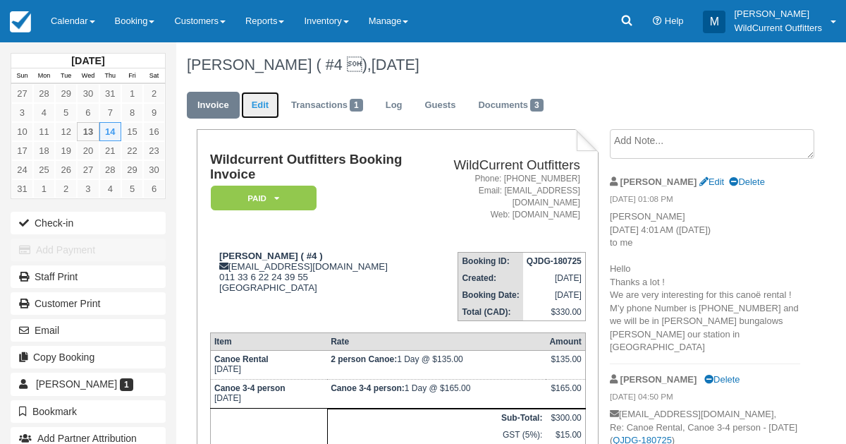
click at [257, 114] on link "Edit" at bounding box center [260, 106] width 38 height 28
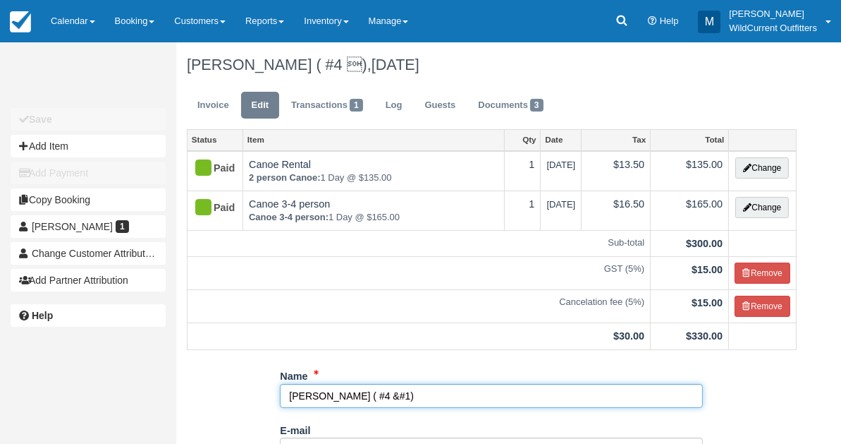
click at [320, 392] on input "Agnes Courtois ( #4 &#1)" at bounding box center [491, 396] width 423 height 24
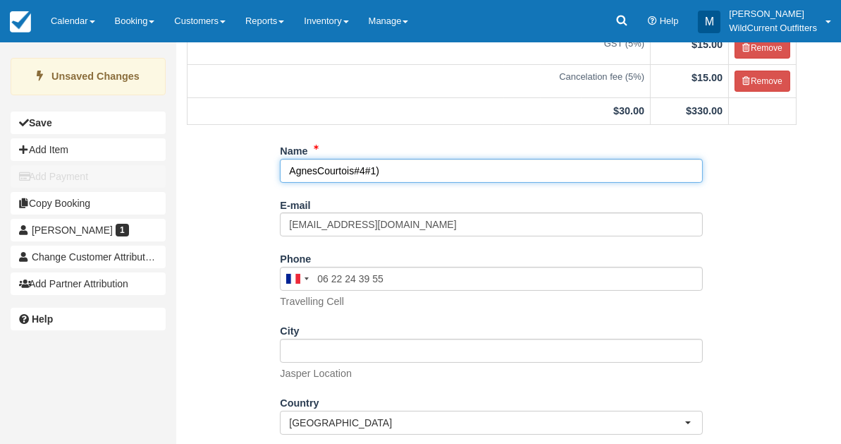
scroll to position [291, 0]
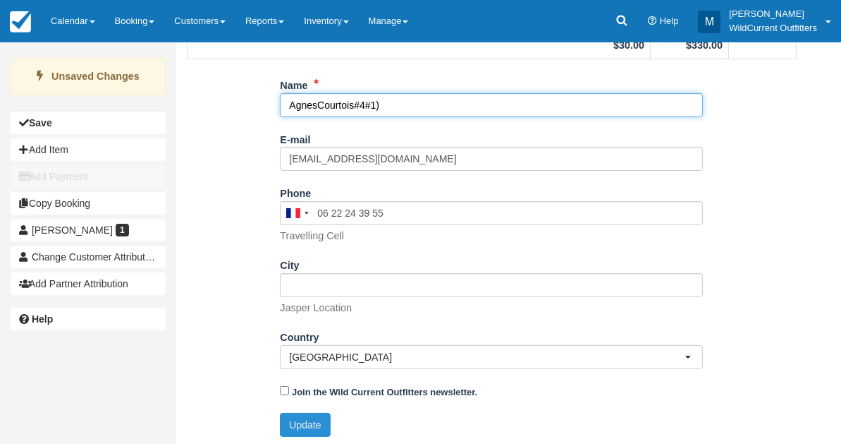
type input "AgnesCourtois#4#1)"
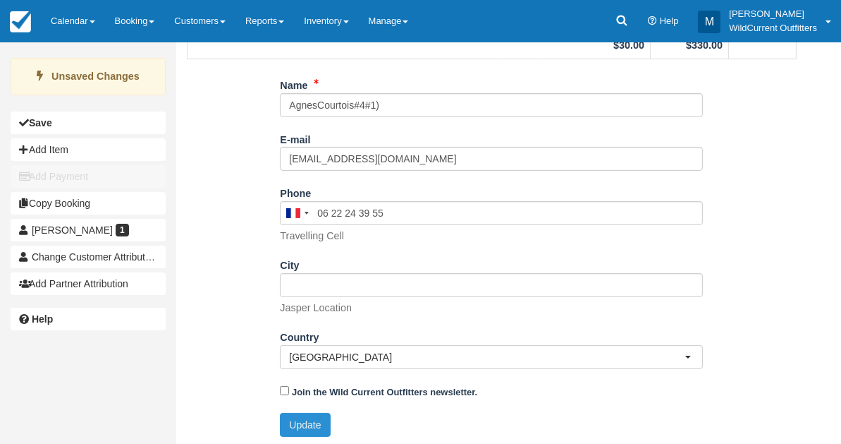
click at [308, 420] on button "Update" at bounding box center [305, 425] width 50 height 24
type input "+33622243955"
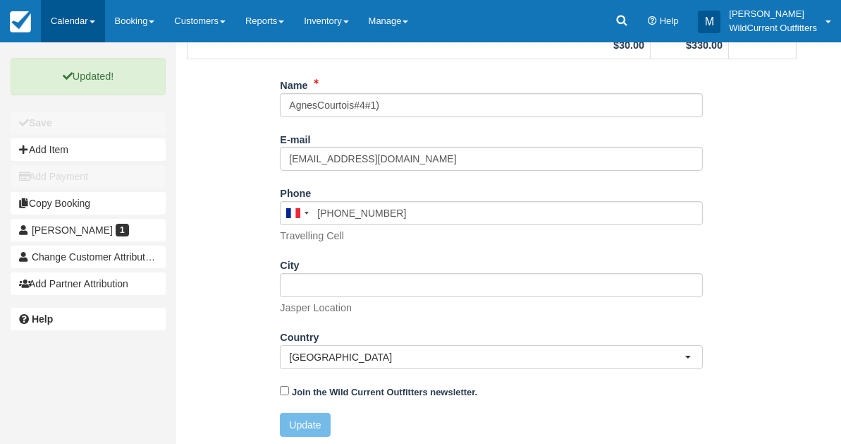
click at [86, 18] on link "Calendar" at bounding box center [73, 21] width 64 height 42
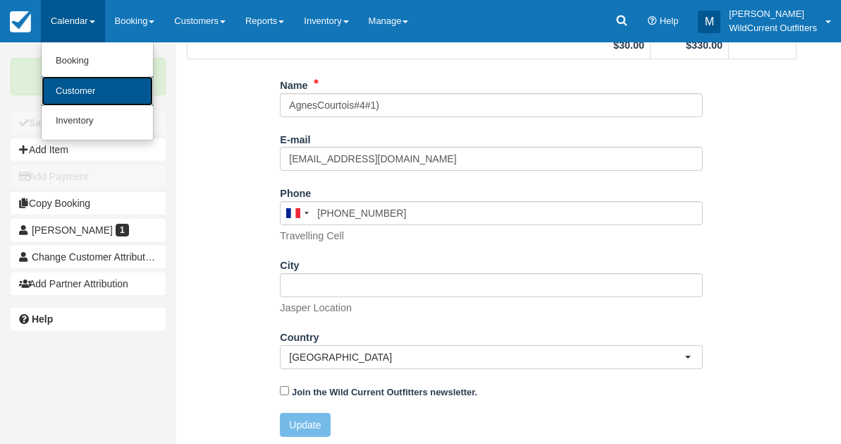
click at [76, 85] on link "Customer" at bounding box center [97, 91] width 111 height 30
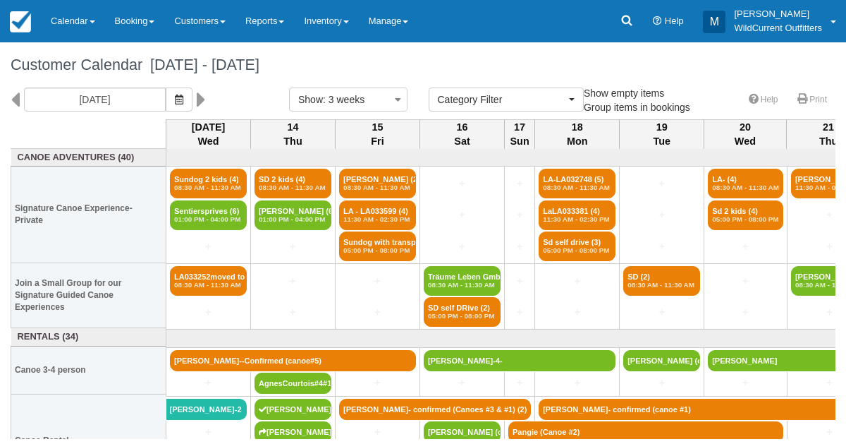
select select
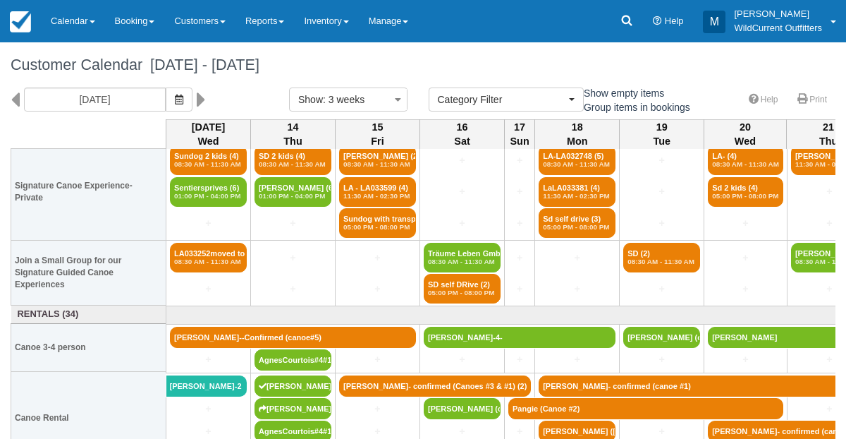
scroll to position [29, 0]
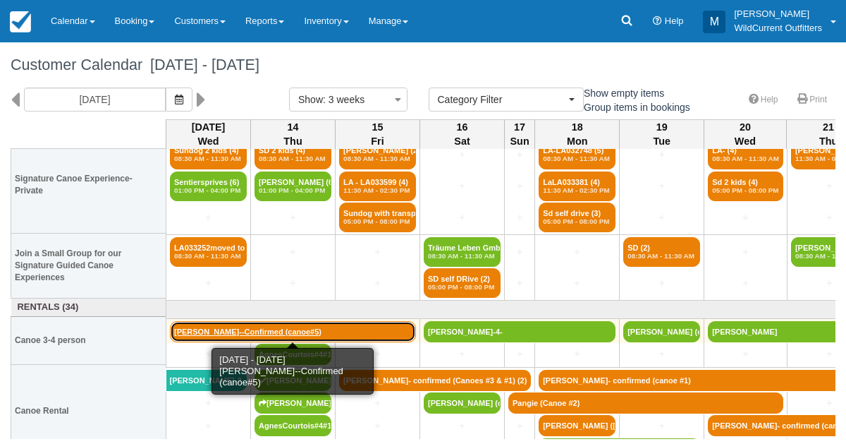
click at [279, 328] on link "Brendan Lefebvre--Confirmed (canoe#5)" at bounding box center [293, 331] width 246 height 21
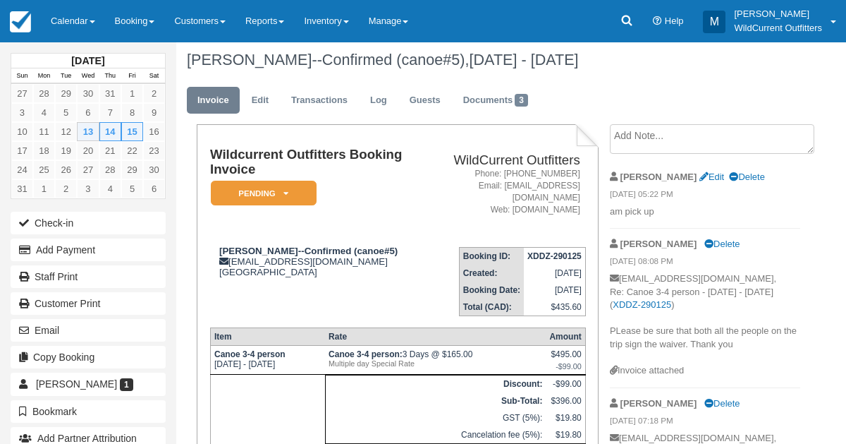
scroll to position [4, 0]
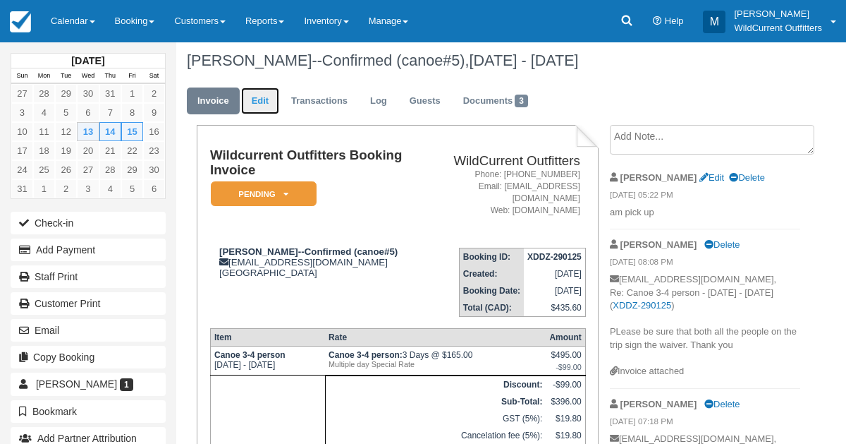
click at [256, 99] on link "Edit" at bounding box center [260, 101] width 38 height 28
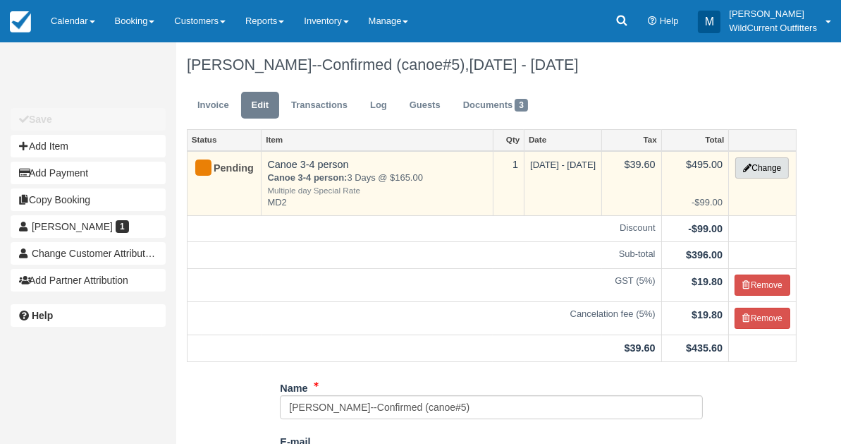
click at [764, 159] on button "Change" at bounding box center [763, 167] width 54 height 21
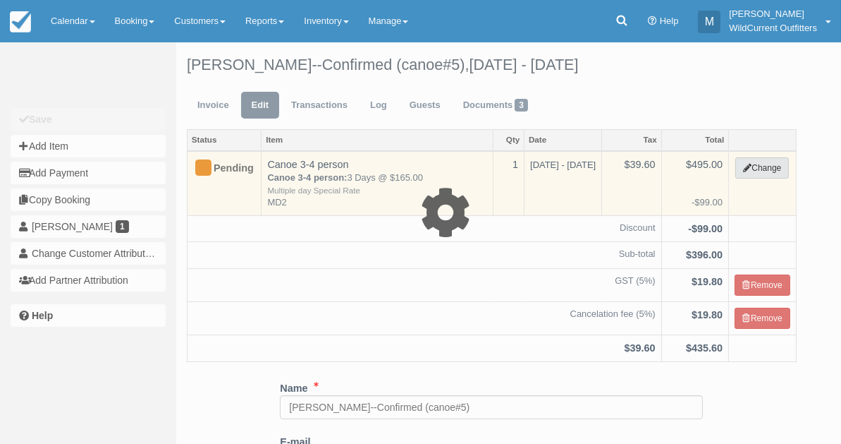
type input "495.00"
type input "MD2"
select select "7"
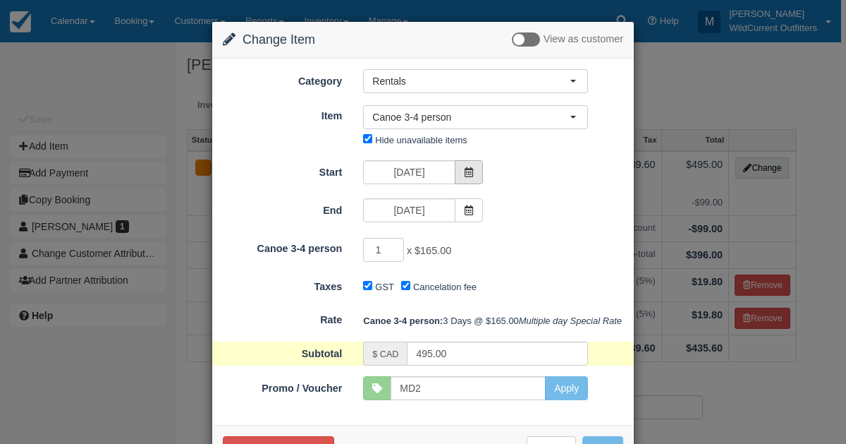
click at [464, 168] on icon at bounding box center [469, 172] width 10 height 10
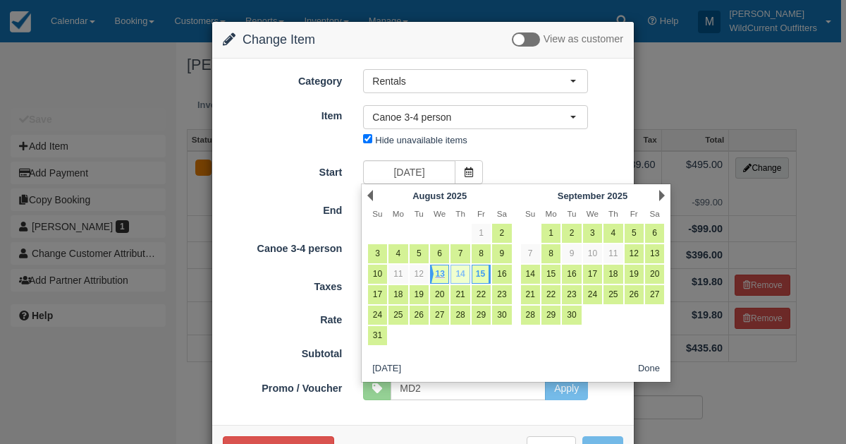
click at [454, 268] on link "14" at bounding box center [460, 273] width 19 height 19
type input "08/14/25"
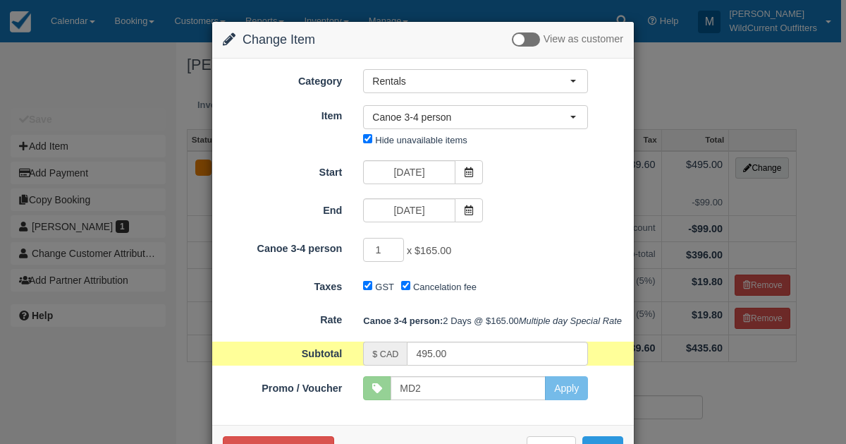
type input "330.00"
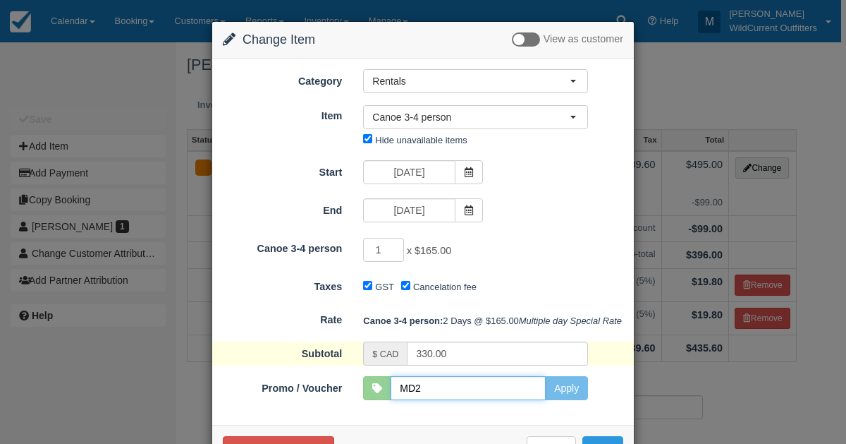
click at [461, 400] on input "MD2" at bounding box center [468, 388] width 155 height 24
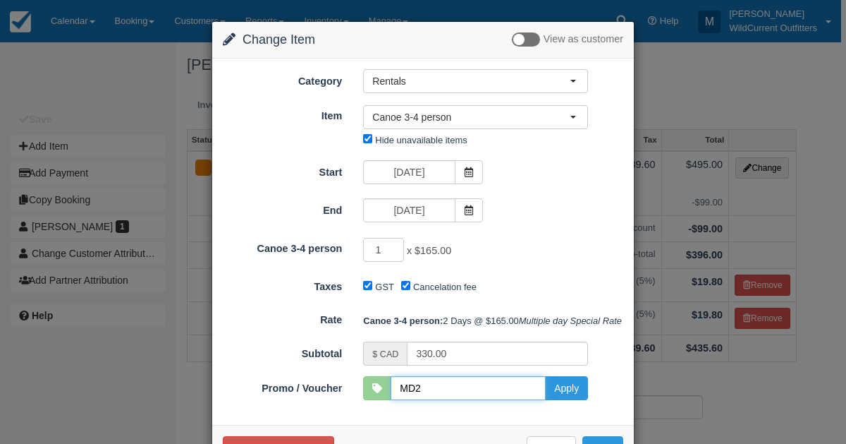
scroll to position [71, 0]
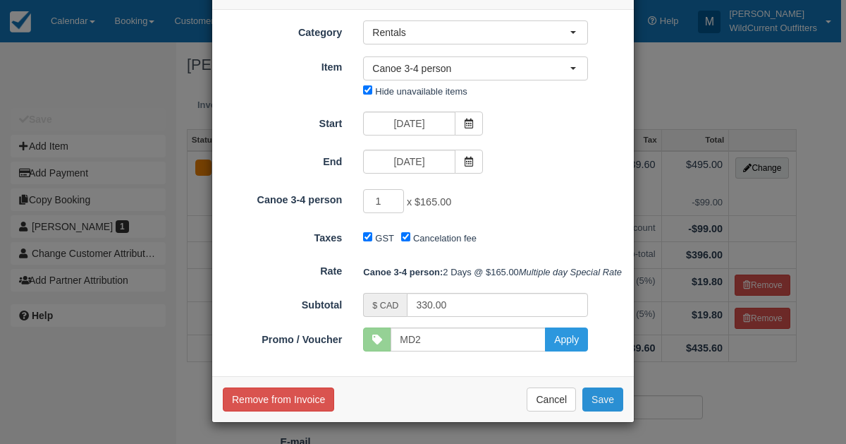
click at [590, 395] on button "Save" at bounding box center [602, 399] width 41 height 24
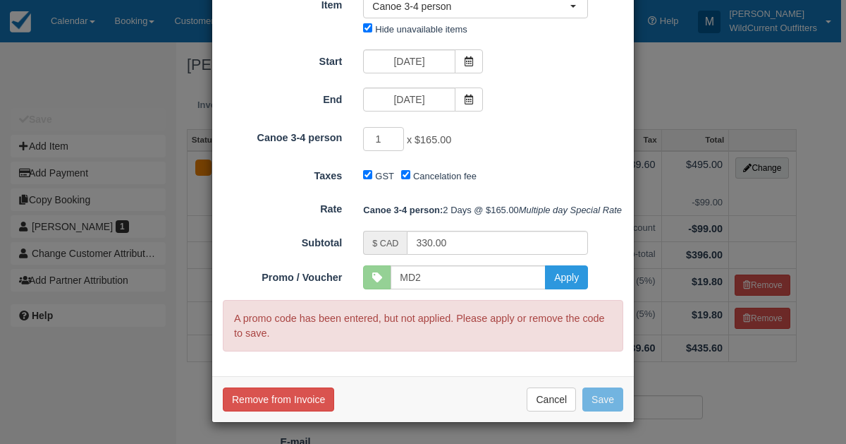
scroll to position [132, 0]
click at [454, 285] on input "MD2" at bounding box center [468, 277] width 155 height 24
type input "MD2"
click at [566, 286] on button "Apply" at bounding box center [566, 277] width 43 height 24
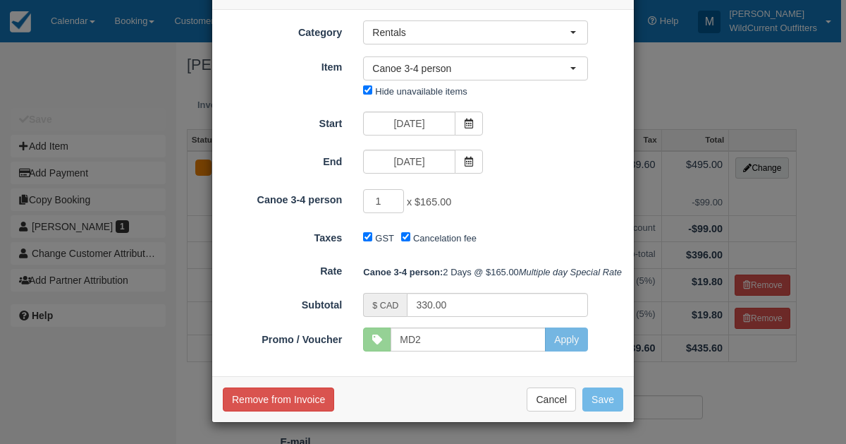
scroll to position [71, 0]
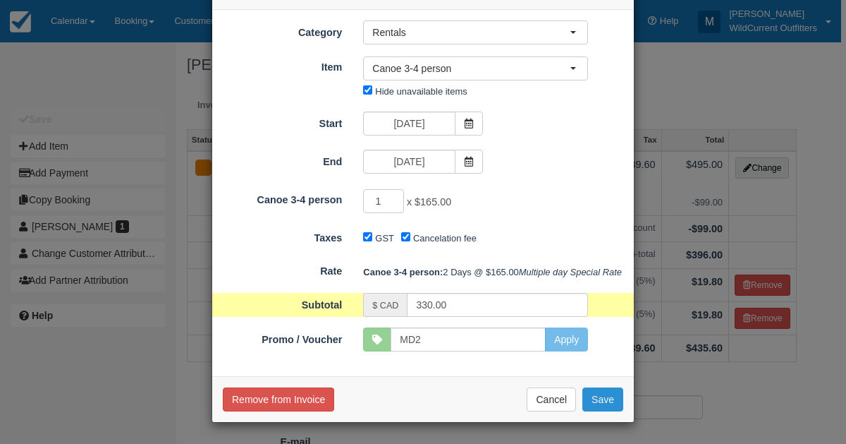
click at [607, 404] on button "Save" at bounding box center [602, 399] width 41 height 24
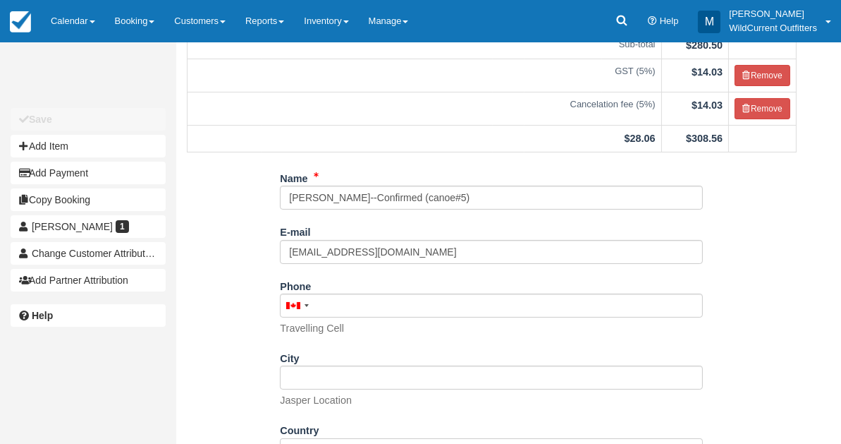
scroll to position [303, 0]
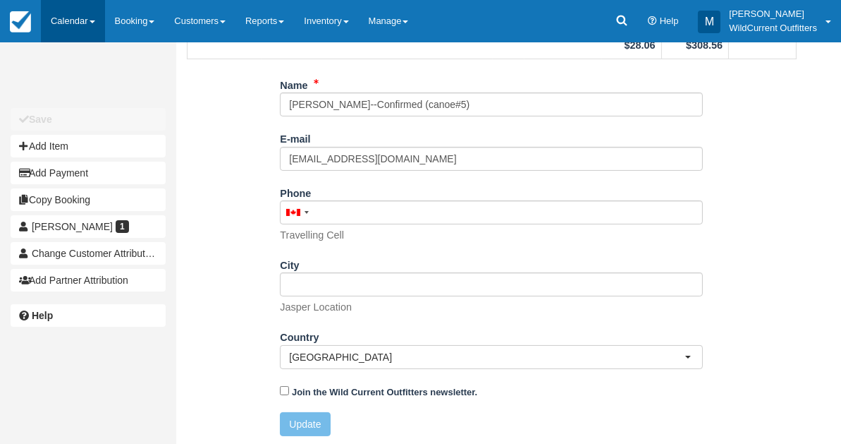
click at [69, 13] on link "Calendar" at bounding box center [73, 21] width 64 height 42
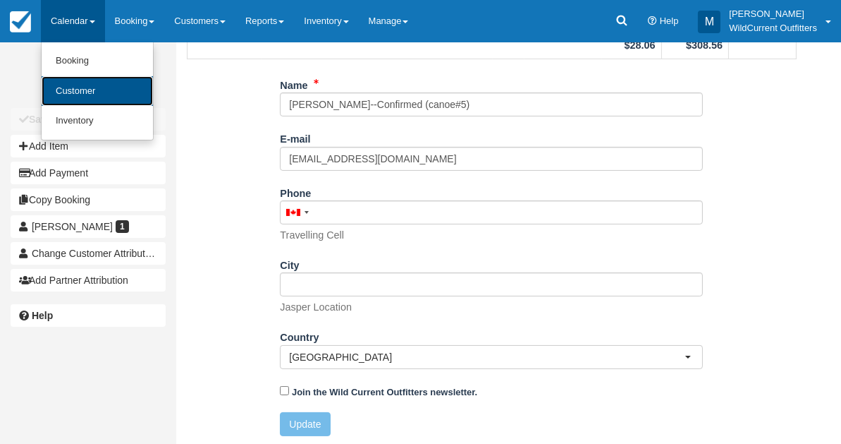
click at [71, 77] on link "Customer" at bounding box center [97, 91] width 111 height 30
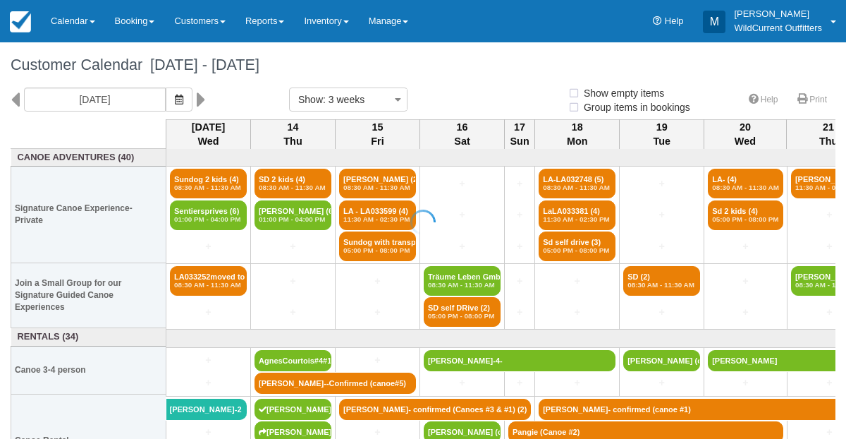
select select
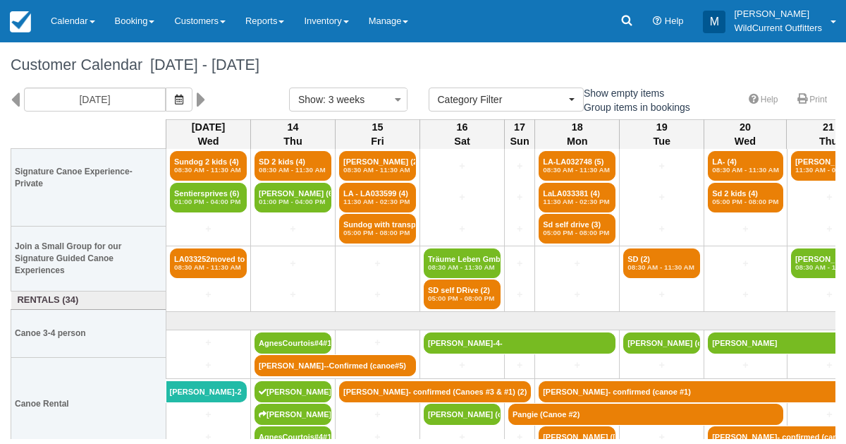
scroll to position [36, 0]
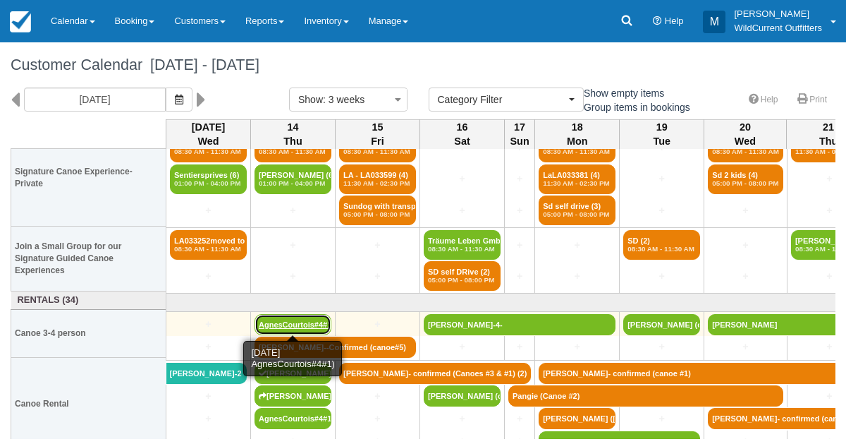
click at [318, 317] on link "AgnesCourtois#4#1)" at bounding box center [293, 324] width 77 height 21
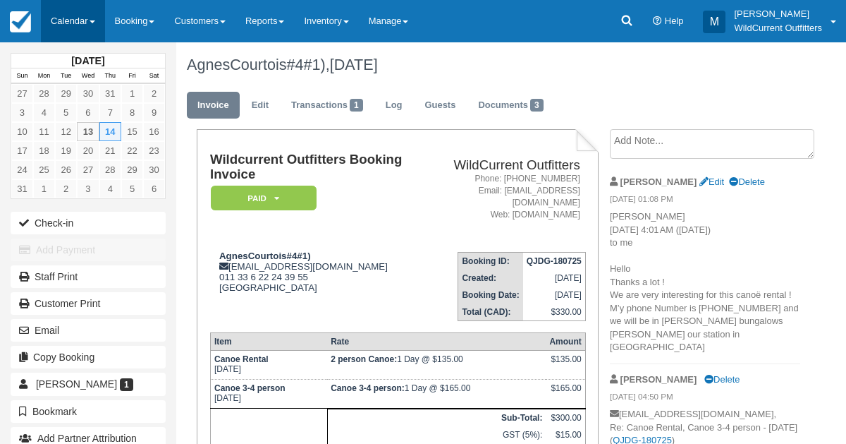
click at [71, 24] on link "Calendar" at bounding box center [73, 21] width 64 height 42
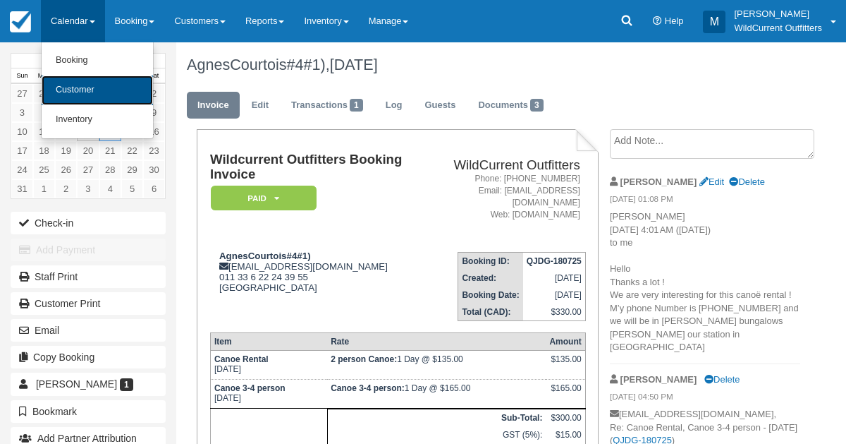
click at [80, 84] on link "Customer" at bounding box center [97, 90] width 111 height 30
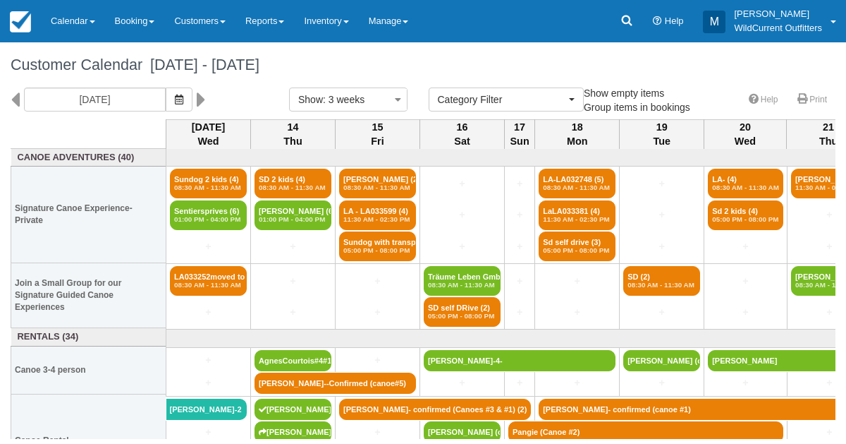
select select
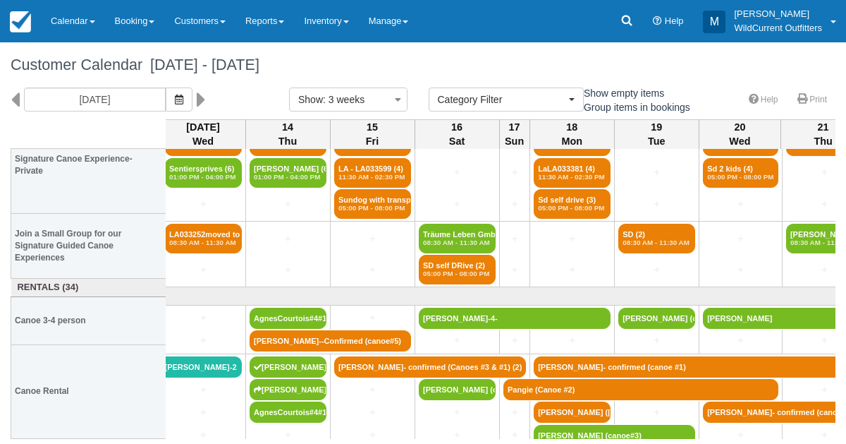
scroll to position [49, 5]
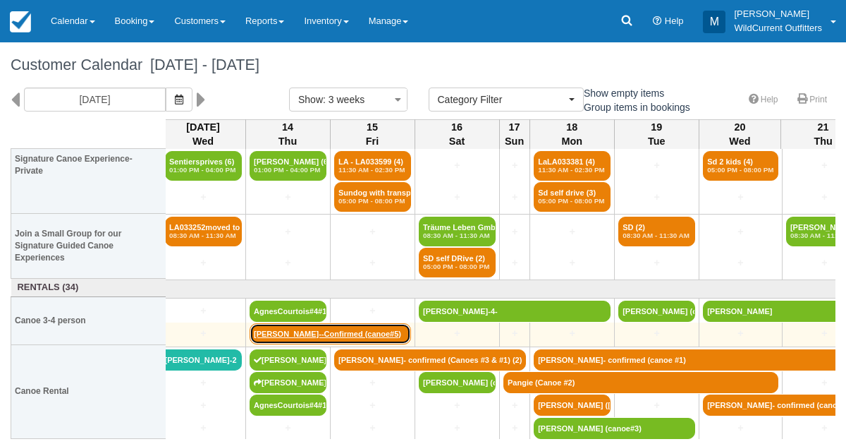
click at [328, 333] on link "Brendan Lefebvre--Confirmed (canoe#5)" at bounding box center [330, 333] width 161 height 21
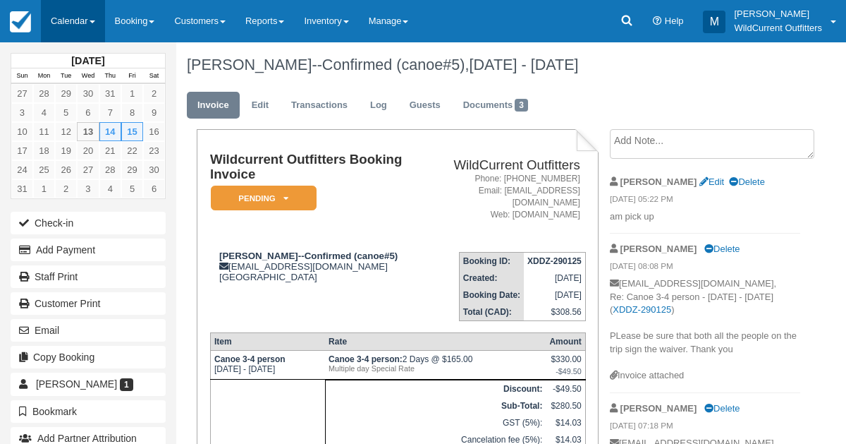
click at [59, 13] on link "Calendar" at bounding box center [73, 21] width 64 height 42
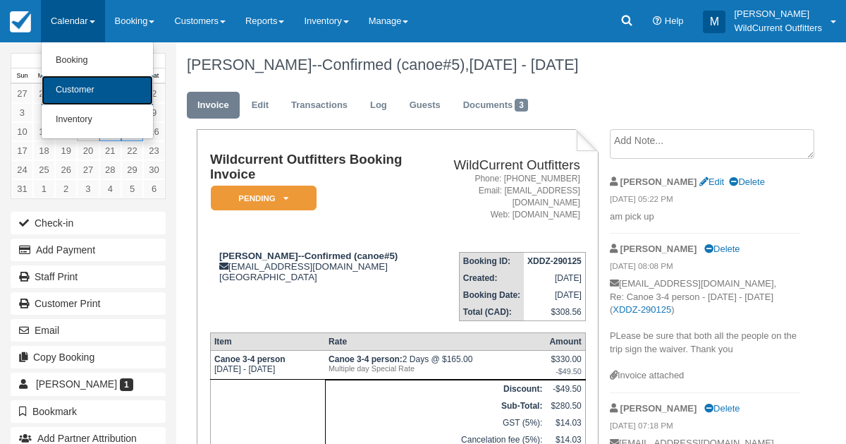
click at [74, 78] on link "Customer" at bounding box center [97, 90] width 111 height 30
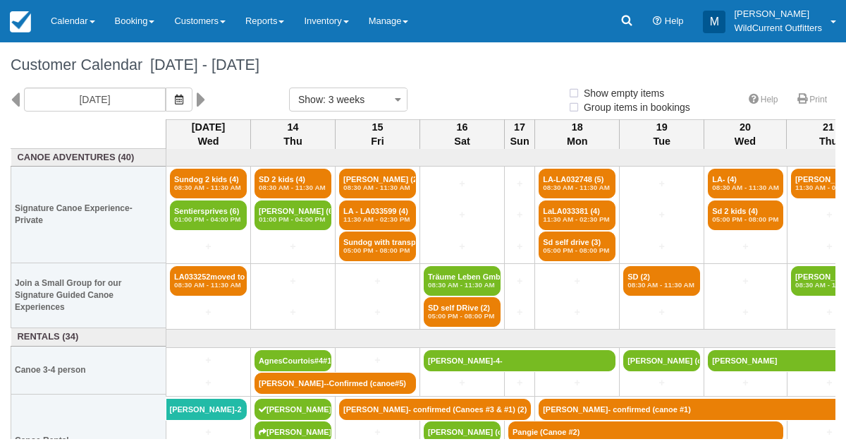
select select
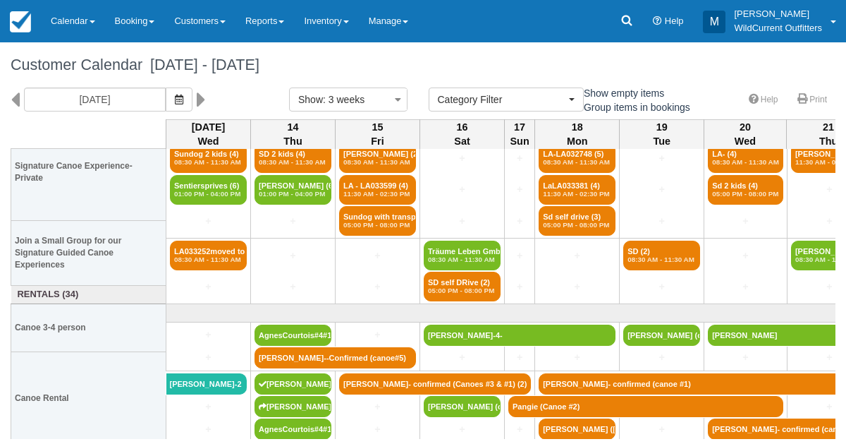
scroll to position [49, 0]
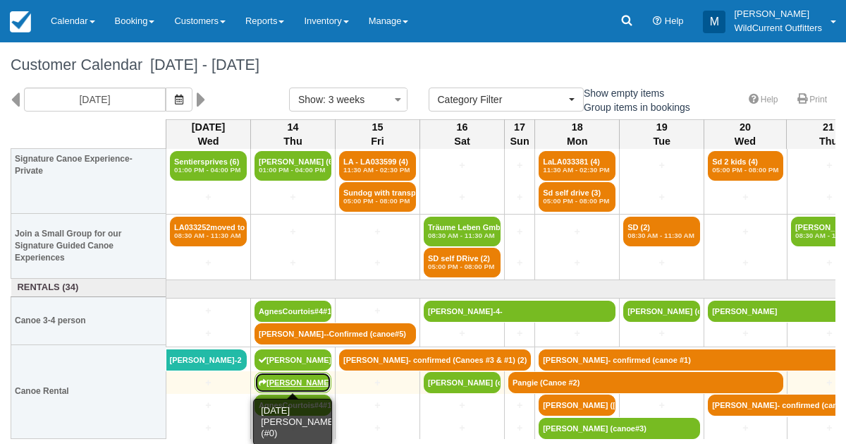
click at [283, 375] on link "Tom Eglin (#0)" at bounding box center [293, 382] width 77 height 21
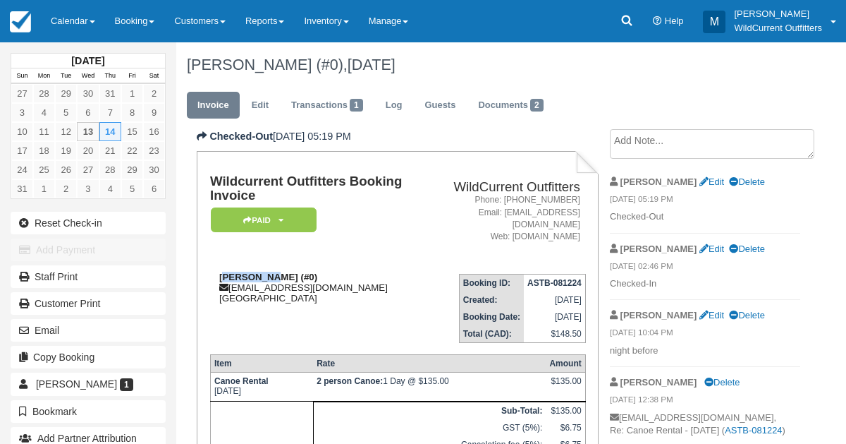
drag, startPoint x: 267, startPoint y: 273, endPoint x: 221, endPoint y: 278, distance: 46.1
click at [221, 278] on strong "[PERSON_NAME] (#0)" at bounding box center [268, 276] width 98 height 11
drag, startPoint x: 264, startPoint y: 276, endPoint x: 219, endPoint y: 276, distance: 45.8
click at [219, 276] on strong "[PERSON_NAME] (#0)" at bounding box center [268, 276] width 98 height 11
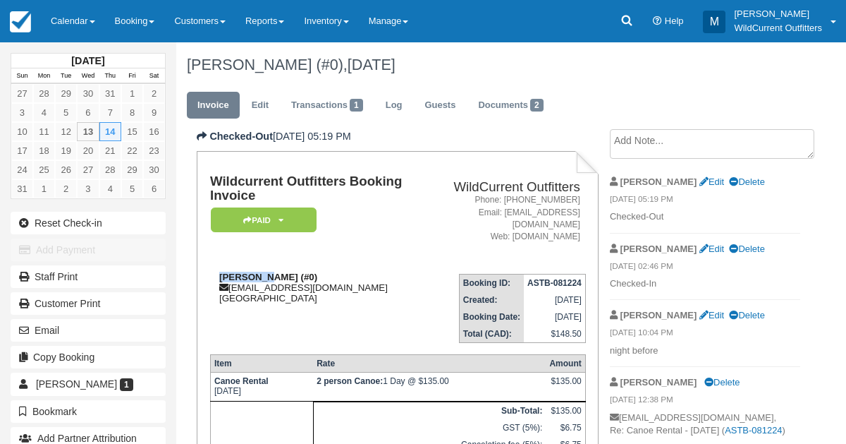
copy strong "Tom Eglin"
click at [57, 23] on link "Calendar" at bounding box center [73, 21] width 64 height 42
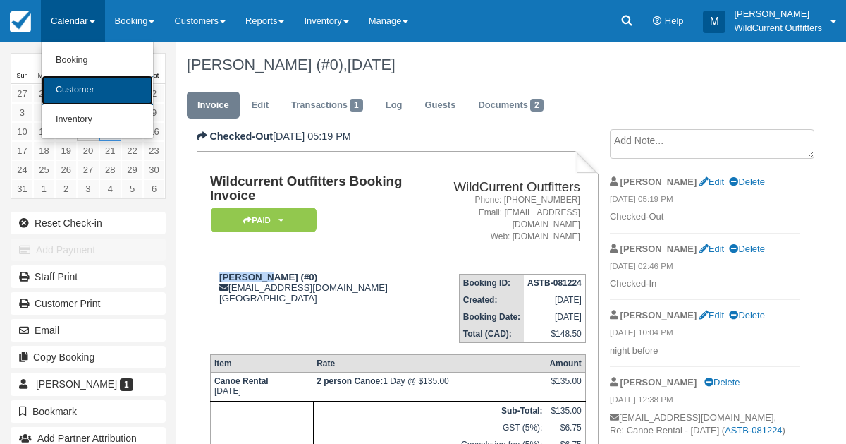
click at [63, 86] on link "Customer" at bounding box center [97, 90] width 111 height 30
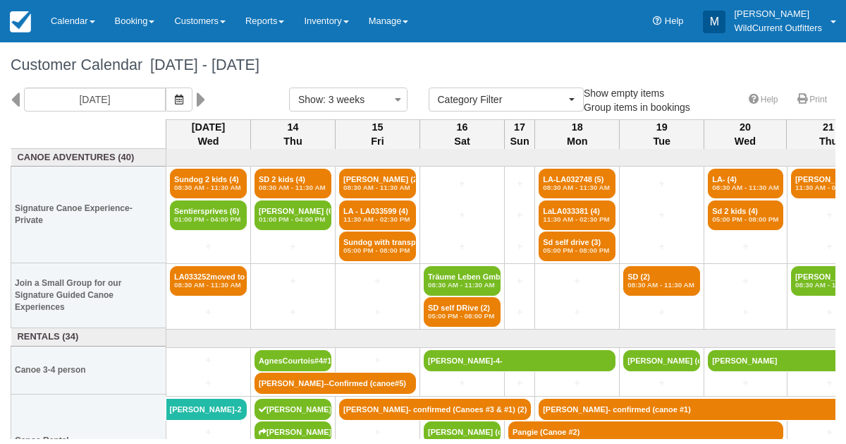
select select
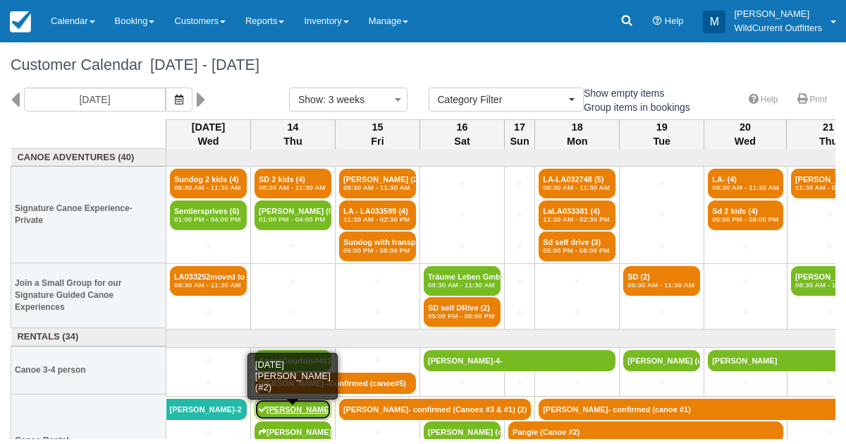
click at [271, 401] on link "[PERSON_NAME] (#2)" at bounding box center [293, 408] width 77 height 21
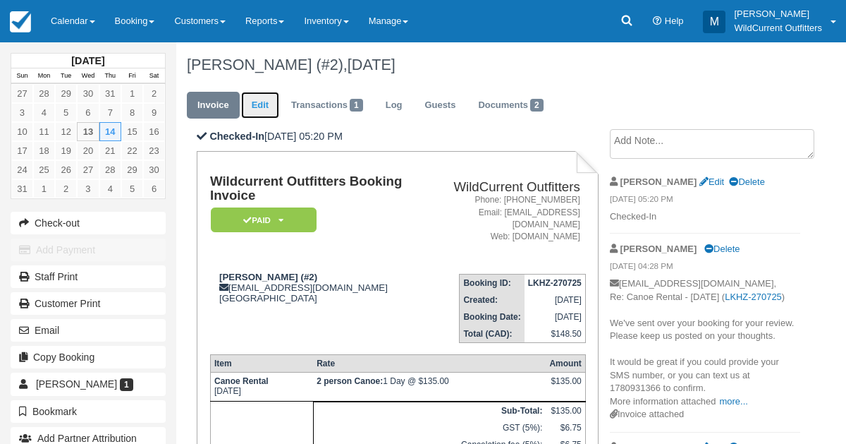
click at [259, 106] on link "Edit" at bounding box center [260, 106] width 38 height 28
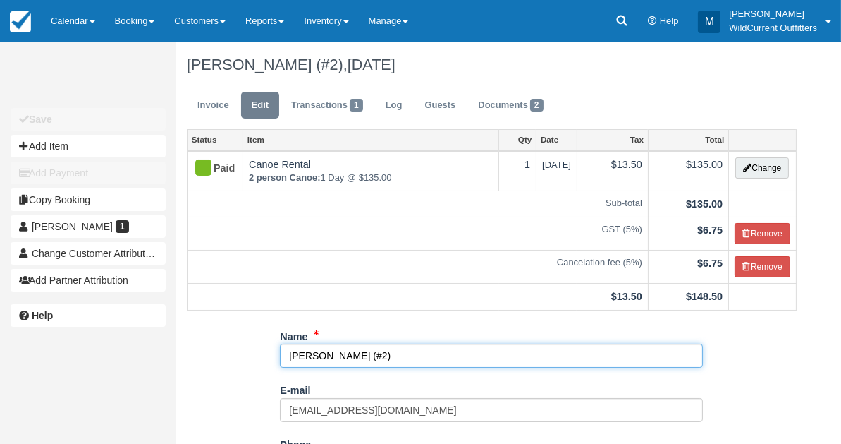
click at [327, 355] on input "[PERSON_NAME] (#2)" at bounding box center [491, 355] width 423 height 24
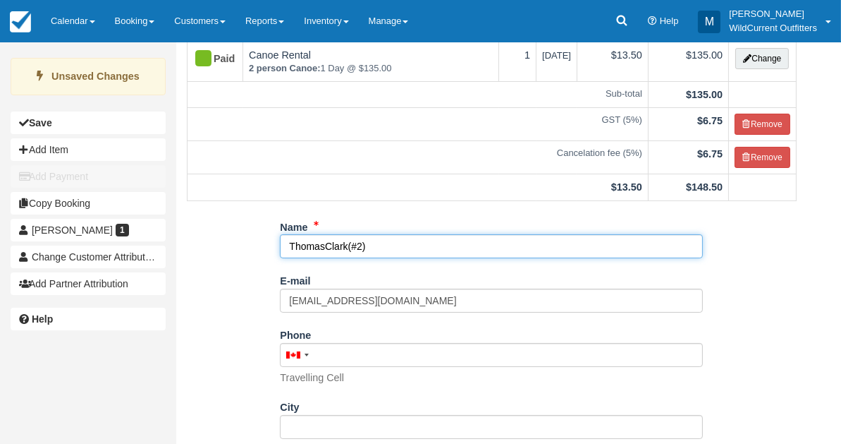
scroll to position [251, 0]
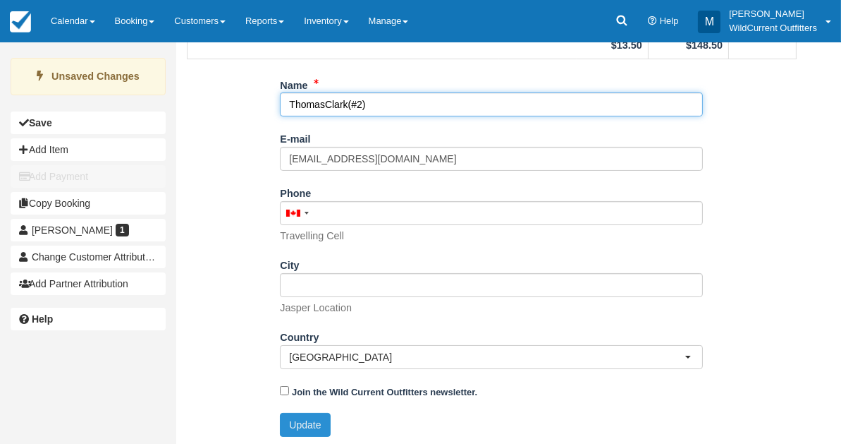
type input "ThomasClark(#2)"
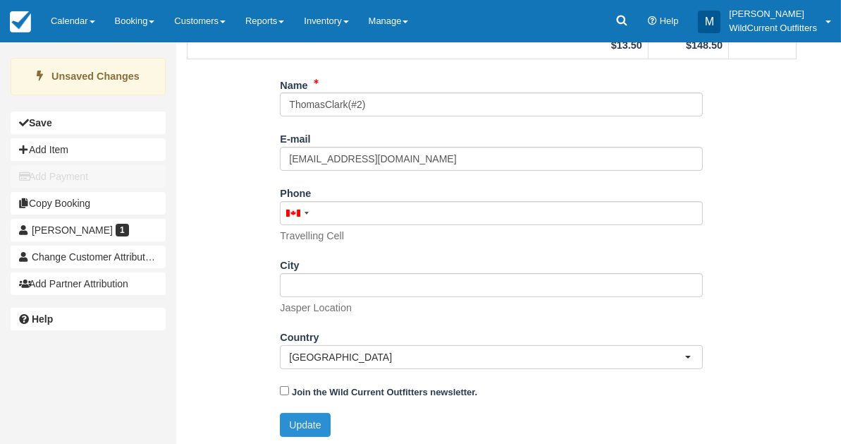
click at [311, 415] on button "Update" at bounding box center [305, 425] width 50 height 24
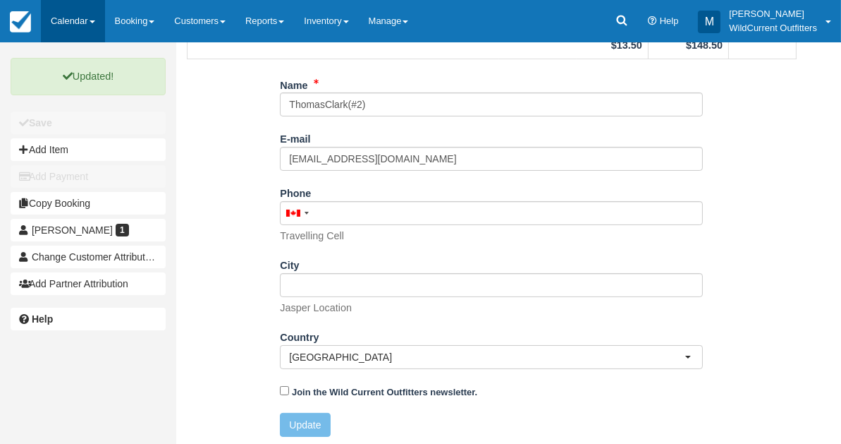
click at [68, 13] on link "Calendar" at bounding box center [73, 21] width 64 height 42
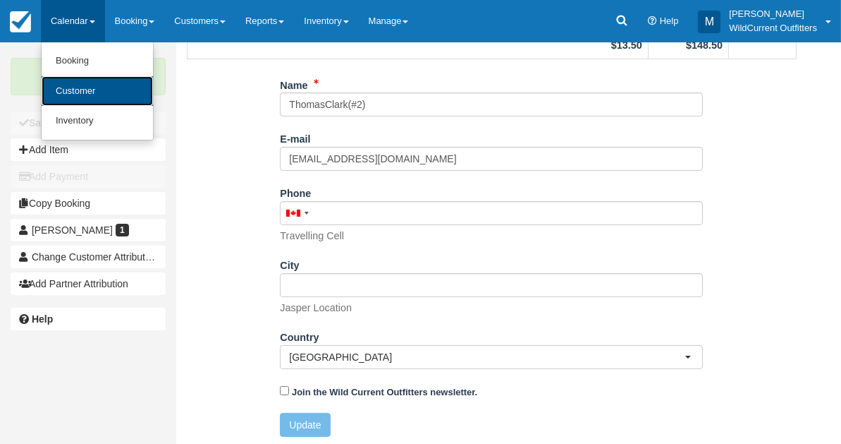
click at [69, 83] on link "Customer" at bounding box center [97, 91] width 111 height 30
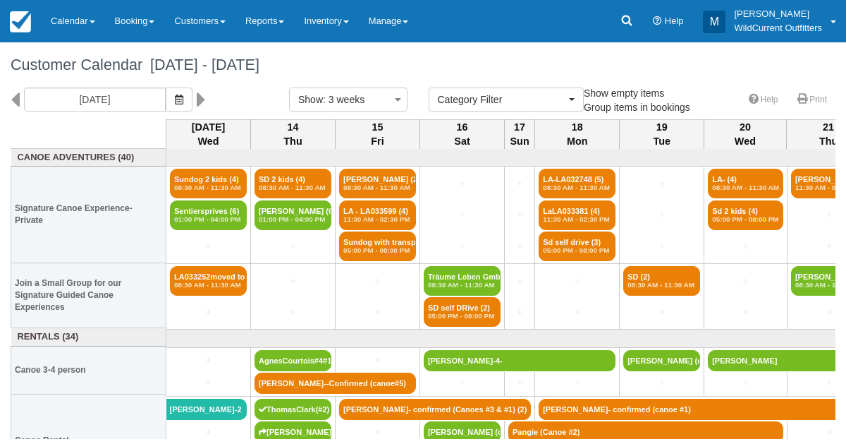
select select
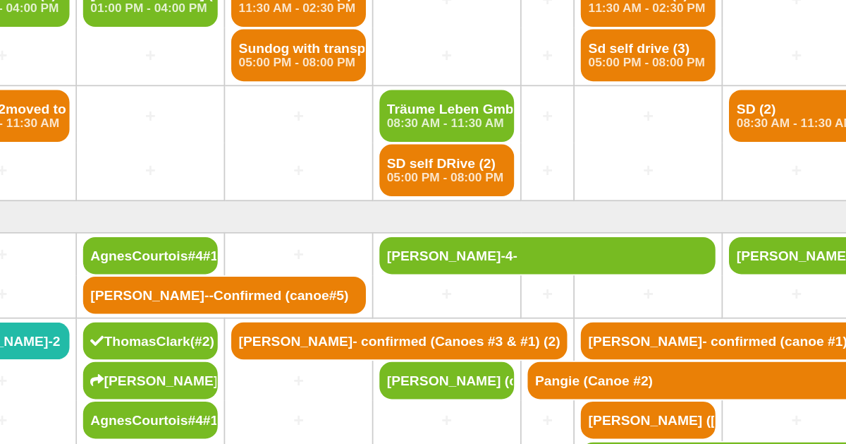
scroll to position [49, 7]
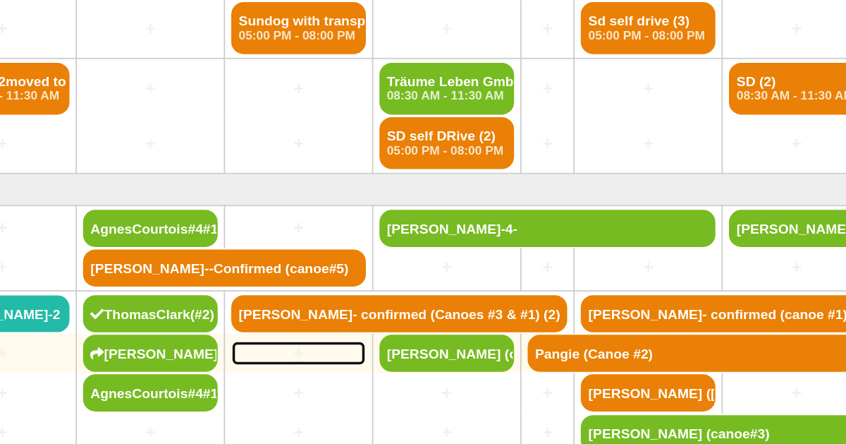
click at [375, 375] on link "+" at bounding box center [370, 382] width 77 height 15
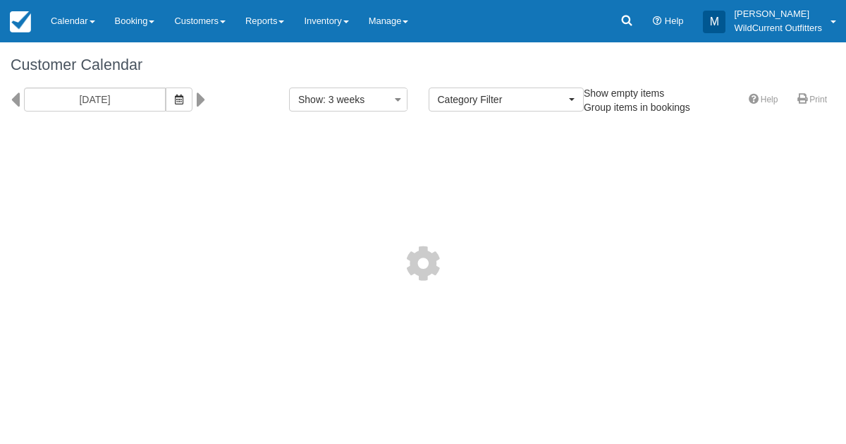
select select
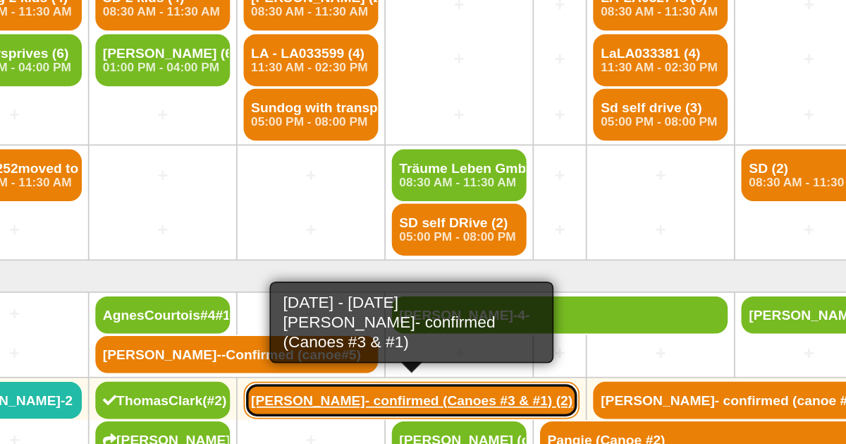
click at [374, 408] on link "[PERSON_NAME]- confirmed (Canoes #3 & #1) (2)" at bounding box center [435, 408] width 192 height 21
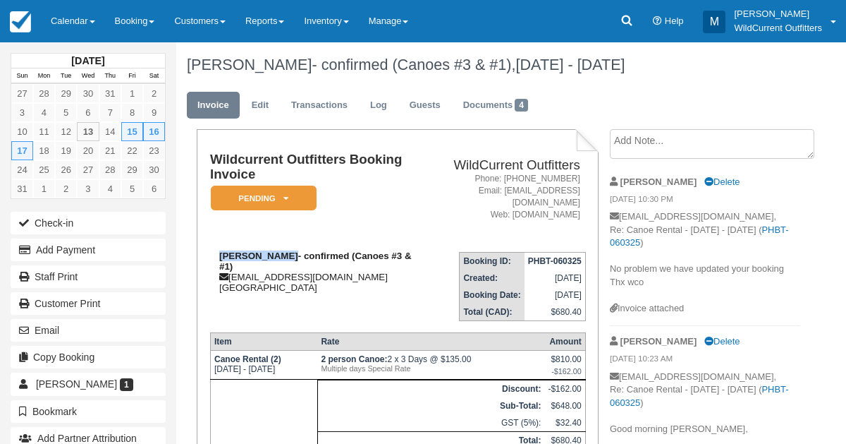
drag, startPoint x: 280, startPoint y: 253, endPoint x: 218, endPoint y: 250, distance: 62.1
click at [218, 250] on div "Tiffany Wong- confirmed (Canoes #3 & #1) tqwong15@gmail.com Canada" at bounding box center [316, 271] width 212 height 42
copy strong "Tiffany Wong-"
click at [283, 195] on icon at bounding box center [285, 198] width 5 height 8
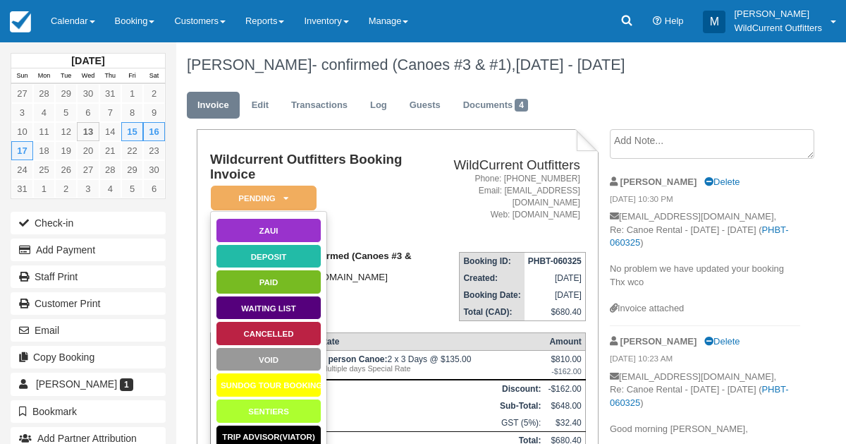
click at [372, 262] on div "Tiffany Wong- confirmed (Canoes #3 & #1) tqwong15@gmail.com Canada" at bounding box center [316, 271] width 212 height 42
click at [267, 101] on link "Edit" at bounding box center [260, 106] width 38 height 28
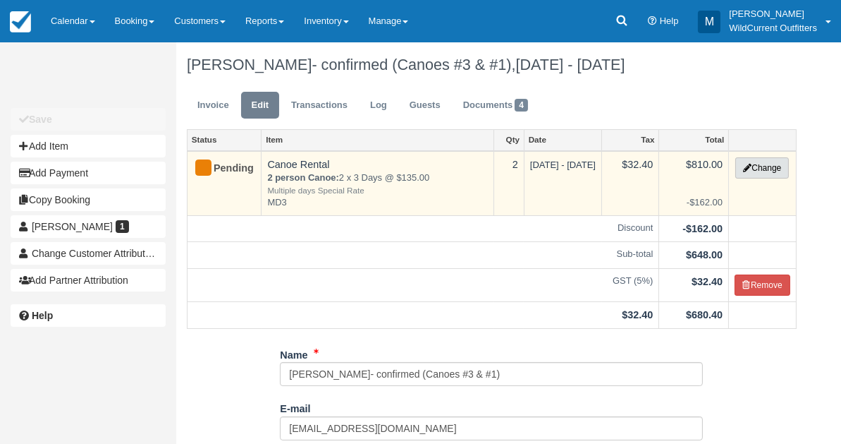
click at [748, 159] on button "Change" at bounding box center [763, 167] width 54 height 21
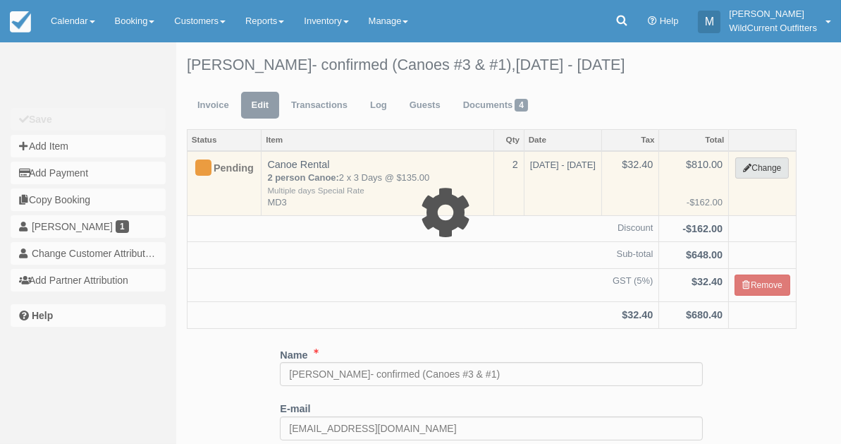
select select "7"
type input "810.00"
type input "MD3"
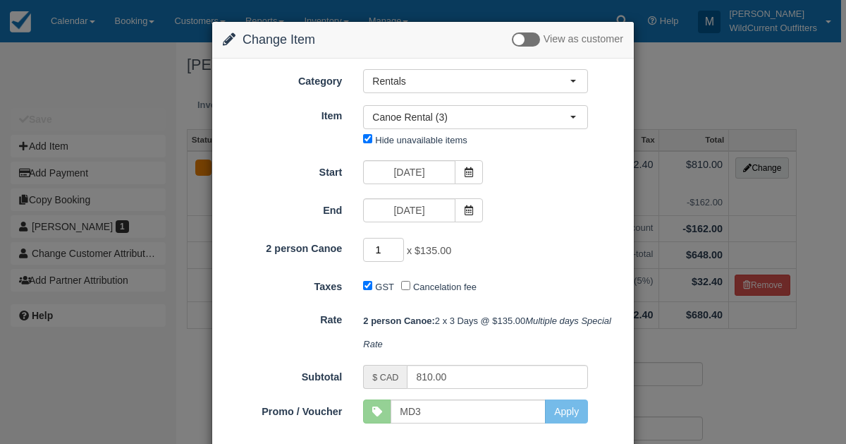
type input "1"
click at [398, 251] on input "1" at bounding box center [383, 250] width 41 height 24
type input "405.00"
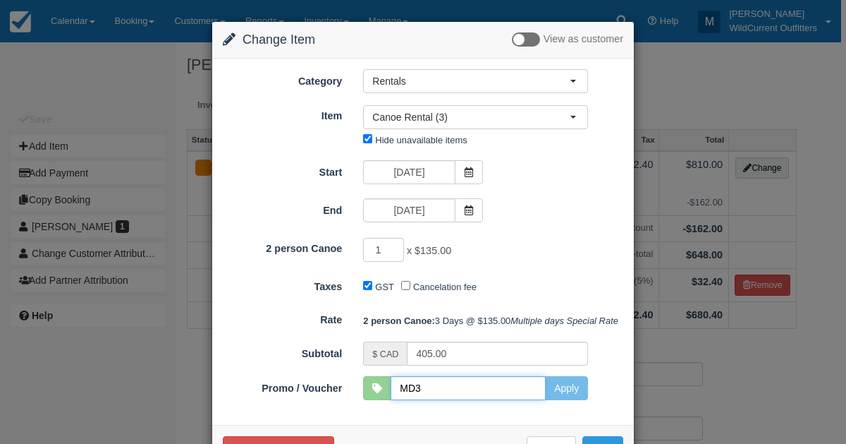
click at [504, 400] on input "MD3" at bounding box center [468, 388] width 155 height 24
click at [568, 400] on button "Apply" at bounding box center [566, 388] width 43 height 24
type input "MD3"
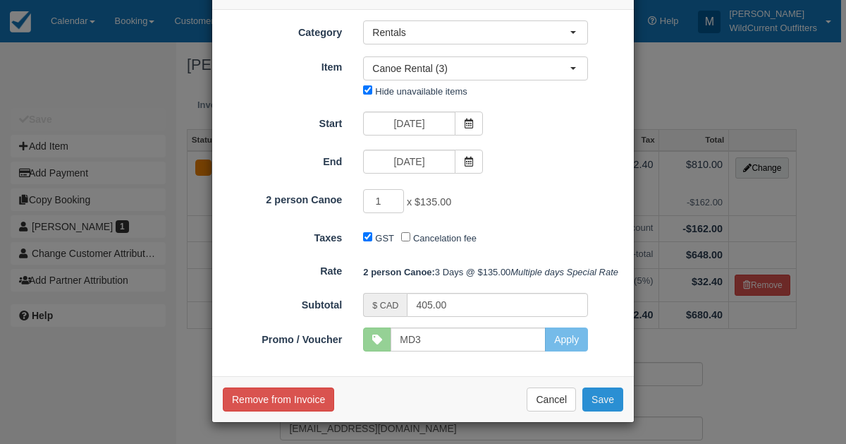
click at [594, 398] on button "Save" at bounding box center [602, 399] width 41 height 24
checkbox input "false"
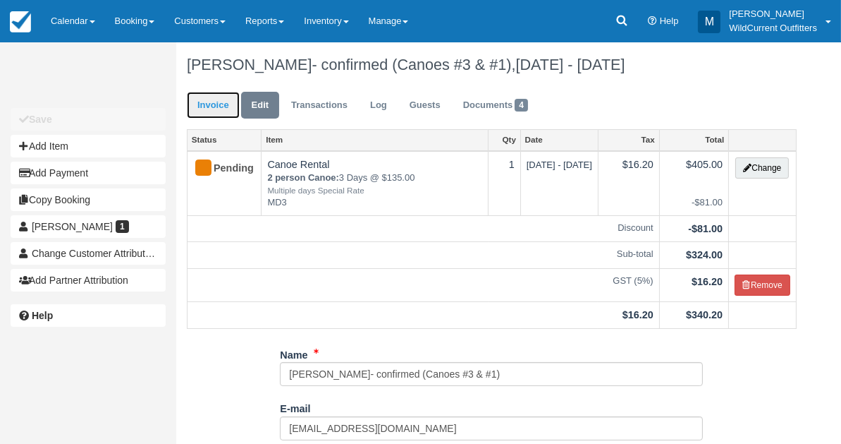
click at [212, 112] on link "Invoice" at bounding box center [213, 106] width 53 height 28
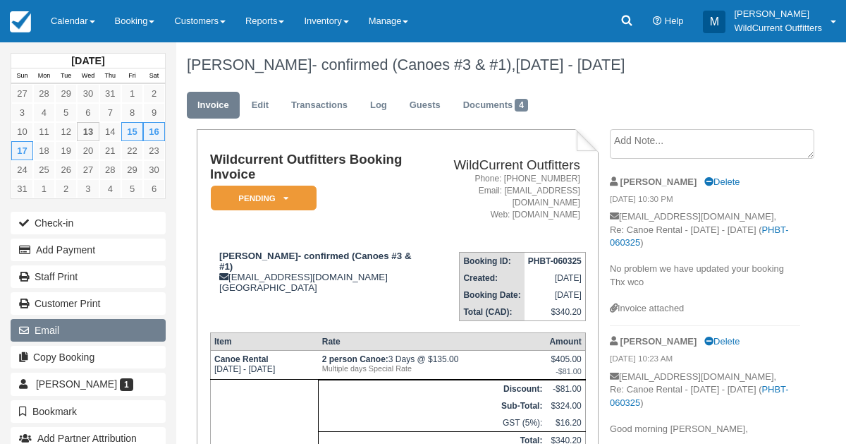
click at [57, 335] on button "Email" at bounding box center [88, 330] width 155 height 23
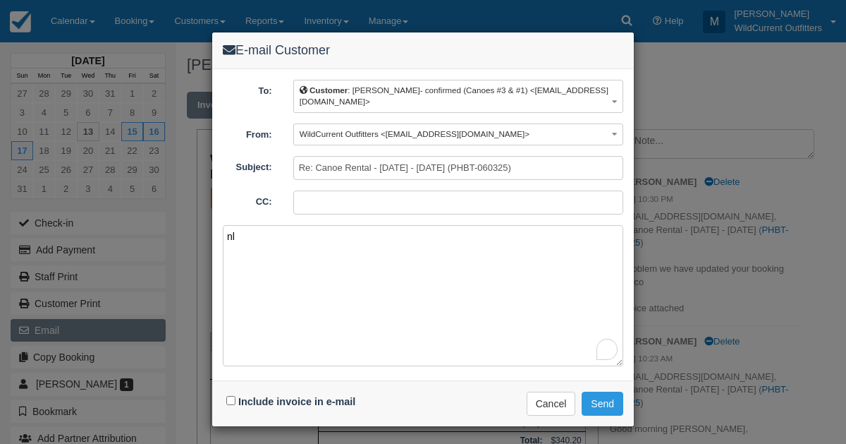
type textarea "n"
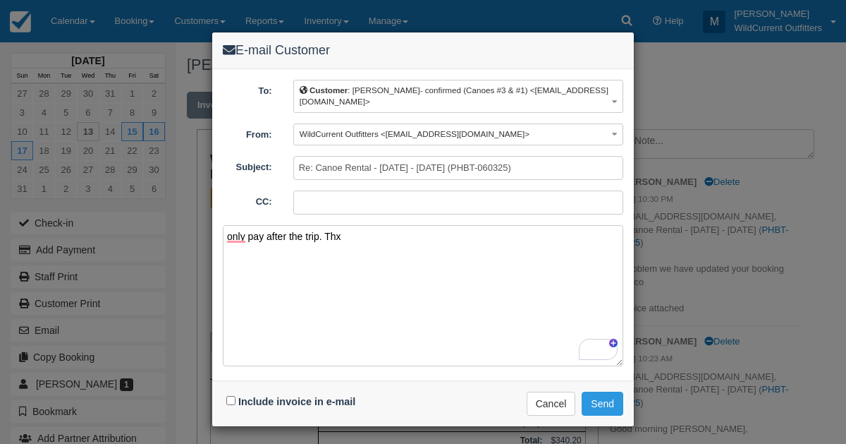
type textarea "only pay after the trip. Thx"
click at [231, 396] on input "Include invoice in e-mail" at bounding box center [230, 400] width 9 height 9
checkbox input "true"
click at [584, 398] on button "Send" at bounding box center [603, 403] width 42 height 24
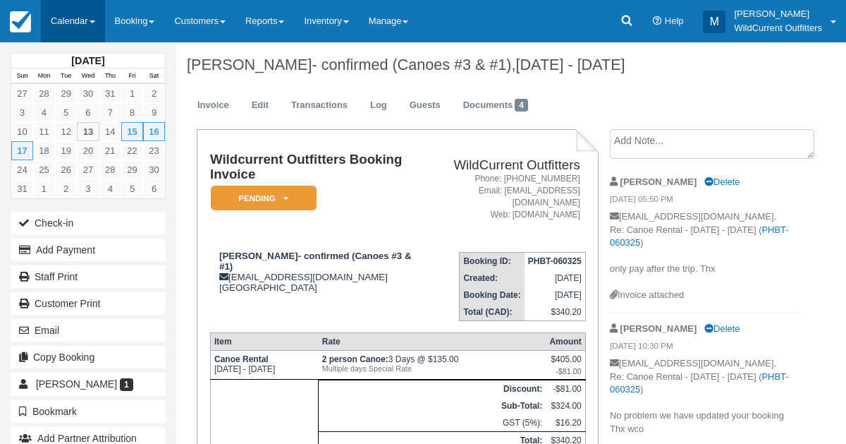
click at [80, 15] on link "Calendar" at bounding box center [73, 21] width 64 height 42
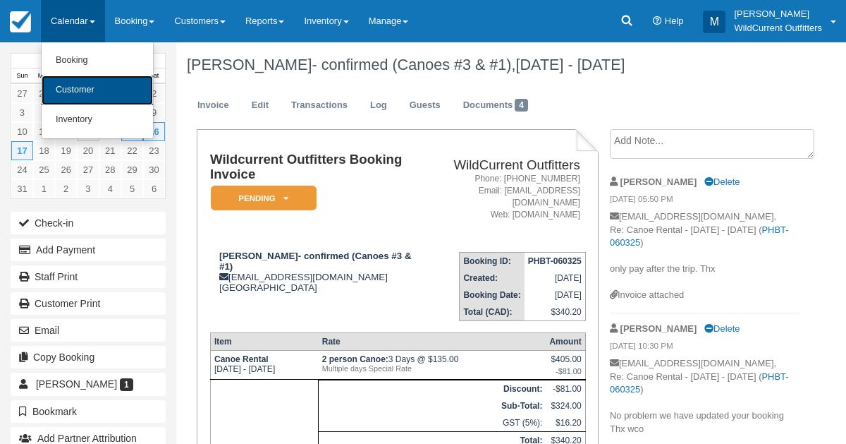
click at [78, 101] on link "Customer" at bounding box center [97, 90] width 111 height 30
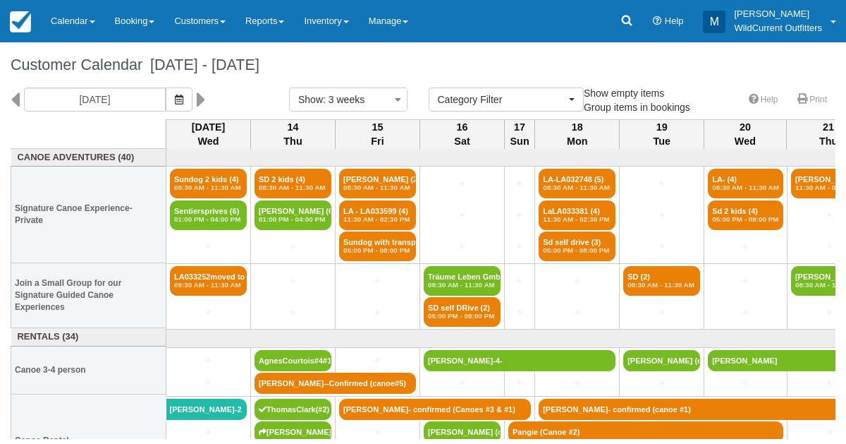
select select
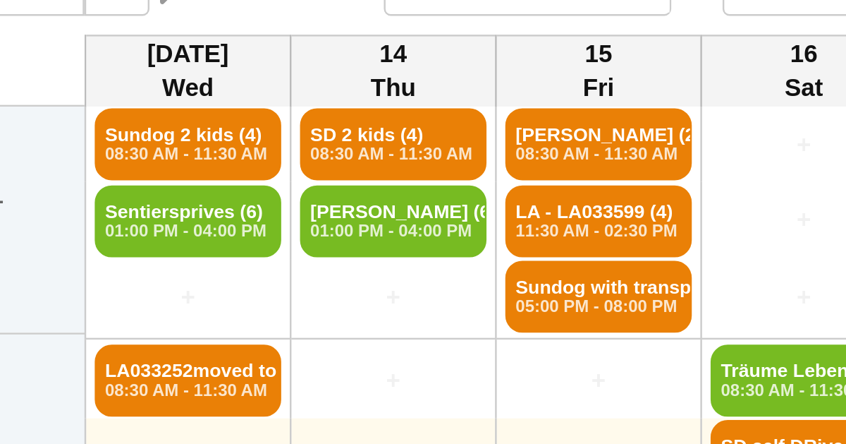
scroll to position [23, 0]
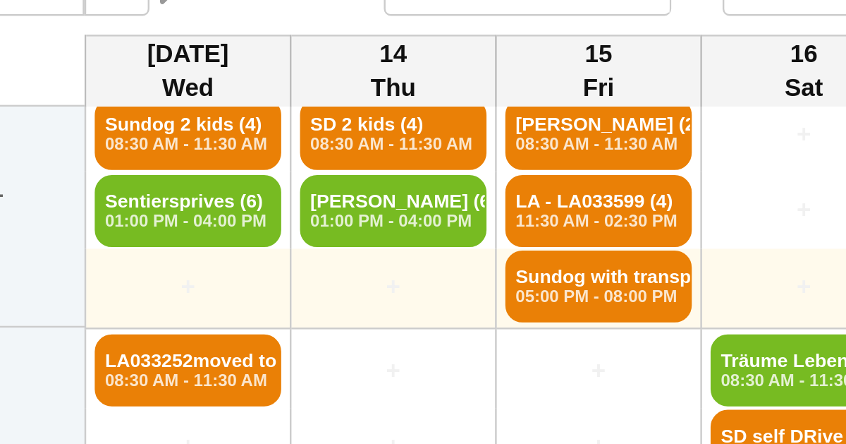
click at [428, 237] on td "+" at bounding box center [462, 223] width 85 height 33
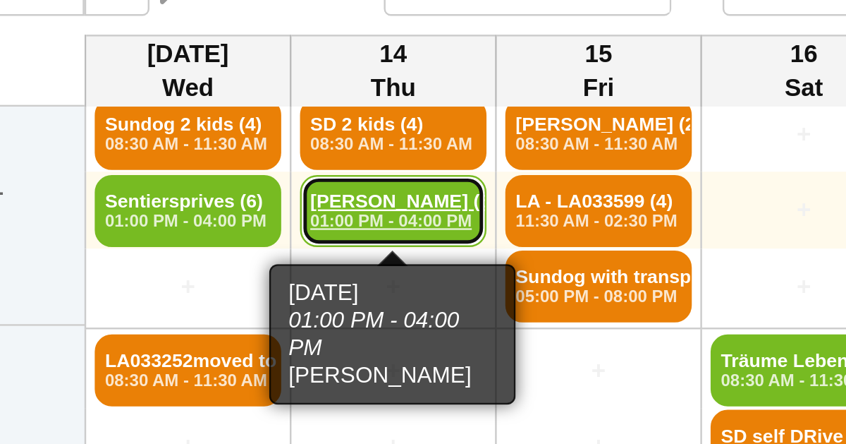
click at [267, 192] on em "01:00 PM - 04:00 PM" at bounding box center [293, 196] width 68 height 8
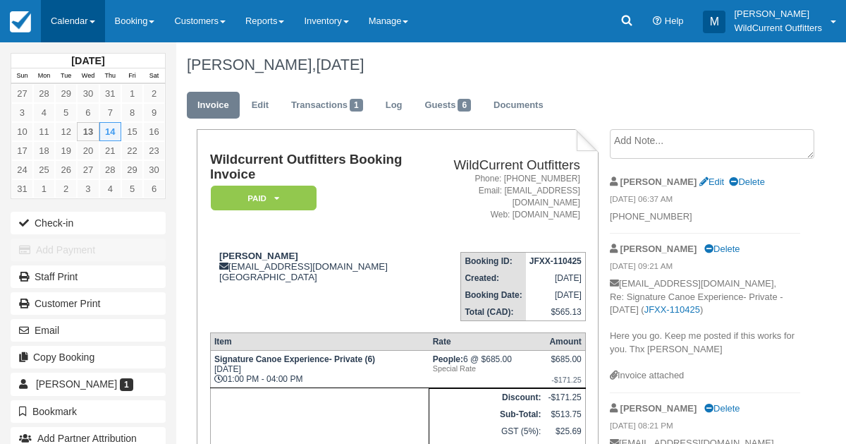
click at [55, 12] on link "Calendar" at bounding box center [73, 21] width 64 height 42
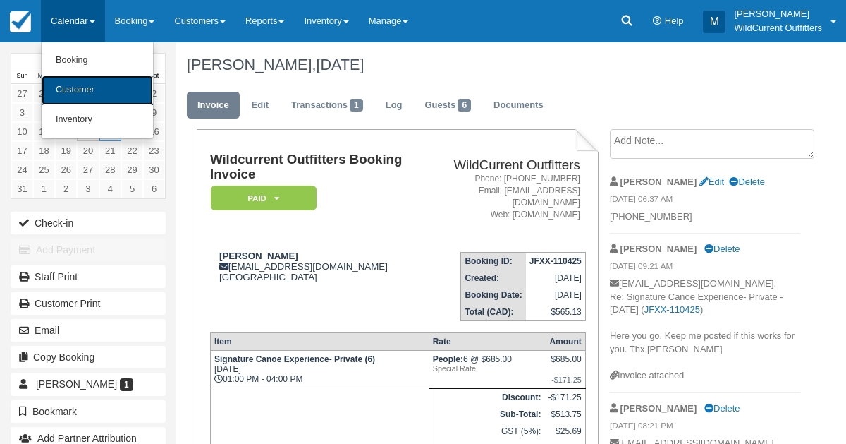
click at [77, 87] on link "Customer" at bounding box center [97, 90] width 111 height 30
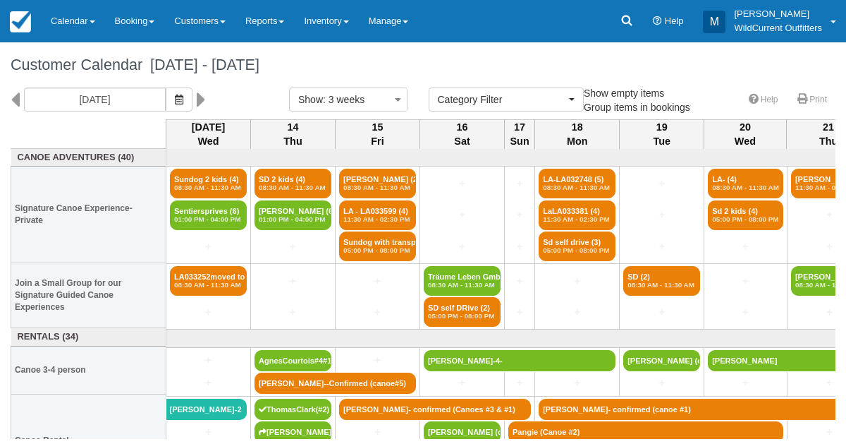
select select
